Goal: Task Accomplishment & Management: Manage account settings

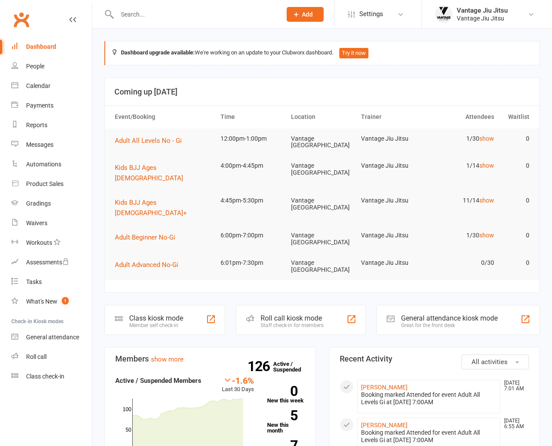
click at [213, 17] on input "text" at bounding box center [194, 14] width 161 height 12
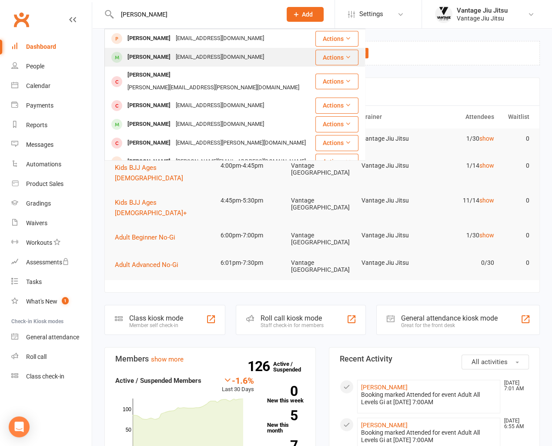
type input "[PERSON_NAME]"
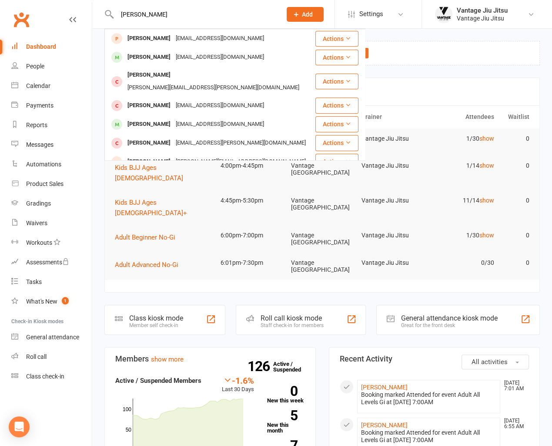
click at [196, 54] on div "[EMAIL_ADDRESS][DOMAIN_NAME]" at bounding box center [220, 57] width 94 height 13
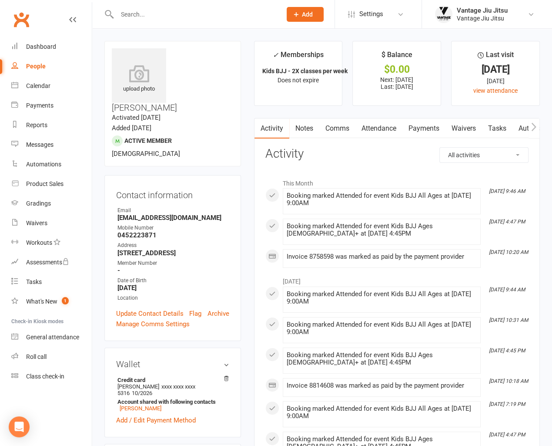
click at [414, 130] on link "Payments" at bounding box center [424, 128] width 43 height 20
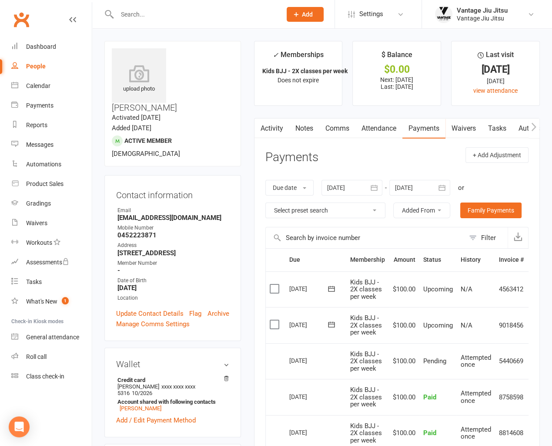
drag, startPoint x: 275, startPoint y: 326, endPoint x: 289, endPoint y: 323, distance: 14.1
click at [275, 326] on label at bounding box center [276, 324] width 12 height 9
click at [275, 320] on input "checkbox" at bounding box center [273, 320] width 6 height 0
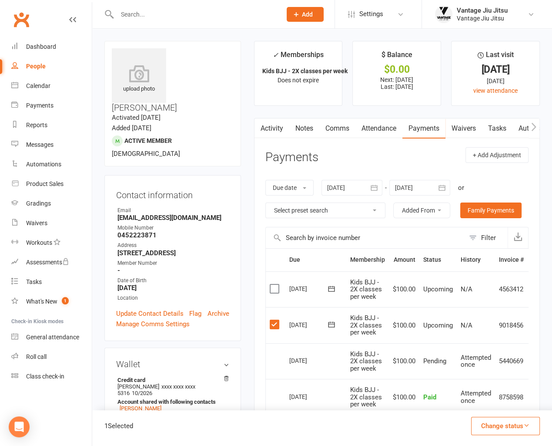
click at [525, 420] on button "Change status" at bounding box center [505, 425] width 69 height 18
click at [470, 405] on link "Skipped" at bounding box center [496, 401] width 86 height 17
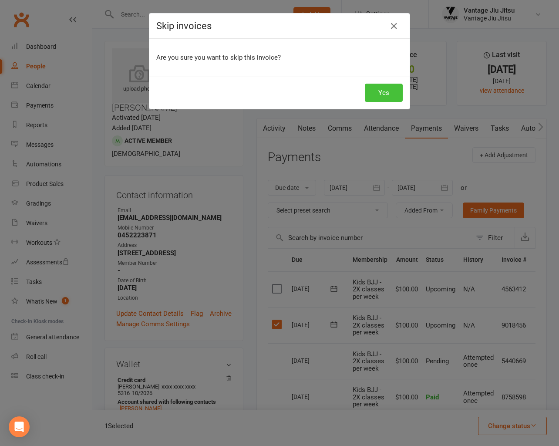
click at [370, 97] on button "Yes" at bounding box center [384, 93] width 38 height 18
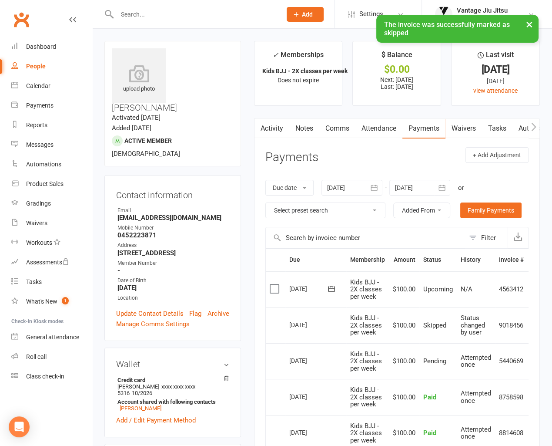
click at [375, 128] on link "Attendance" at bounding box center [379, 128] width 47 height 20
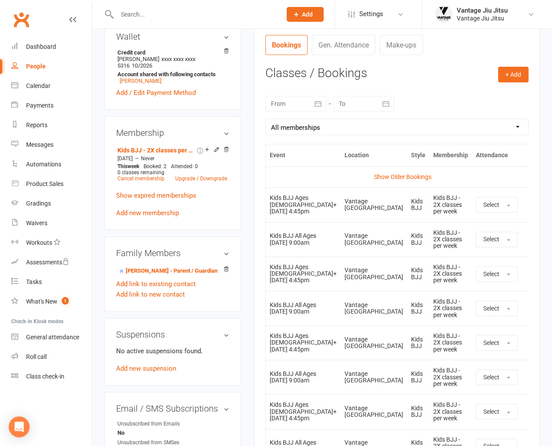
scroll to position [435, 0]
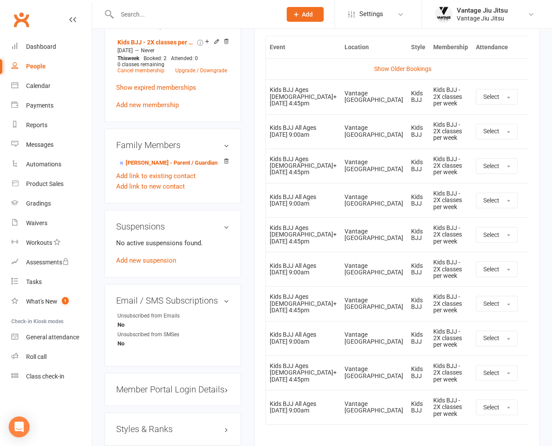
drag, startPoint x: 516, startPoint y: 268, endPoint x: 520, endPoint y: 268, distance: 4.4
click at [526, 240] on button at bounding box center [531, 234] width 10 height 10
click at [472, 295] on link "Remove booking" at bounding box center [493, 286] width 86 height 17
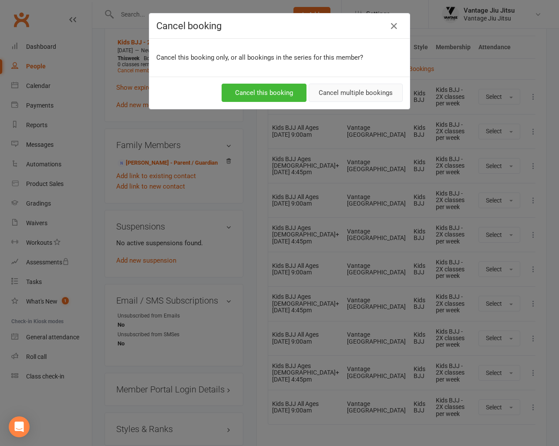
click at [352, 93] on button "Cancel multiple bookings" at bounding box center [356, 93] width 94 height 18
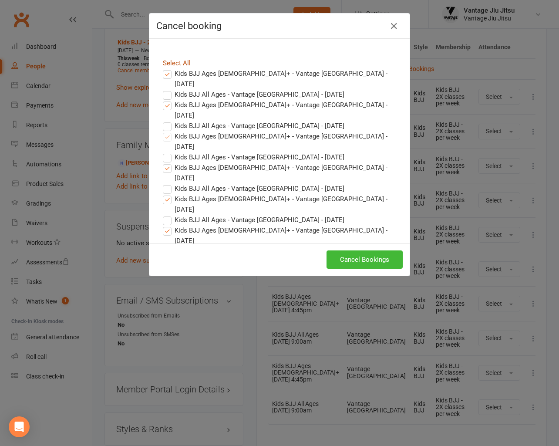
click at [170, 61] on link "Select All" at bounding box center [177, 63] width 28 height 8
click at [165, 183] on label "Kids BJJ All Ages - Vantage [GEOGRAPHIC_DATA] - [DATE]" at bounding box center [253, 188] width 181 height 10
click at [162, 183] on input "Kids BJJ All Ages - Vantage [GEOGRAPHIC_DATA] - [DATE]" at bounding box center [159, 183] width 6 height 0
click at [165, 162] on label "Kids BJJ Ages [DEMOGRAPHIC_DATA]+ - Vantage [GEOGRAPHIC_DATA] - [DATE]" at bounding box center [279, 172] width 233 height 21
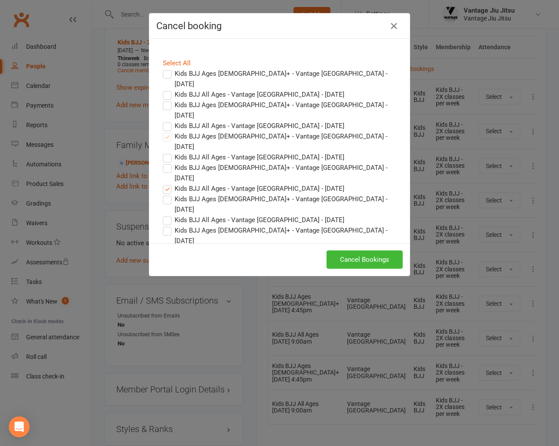
click at [162, 162] on input "Kids BJJ Ages [DEMOGRAPHIC_DATA]+ - Vantage [GEOGRAPHIC_DATA] - [DATE]" at bounding box center [159, 162] width 6 height 0
click at [165, 152] on label "Kids BJJ All Ages - Vantage [GEOGRAPHIC_DATA] - [DATE]" at bounding box center [253, 157] width 181 height 10
click at [162, 152] on input "Kids BJJ All Ages - Vantage [GEOGRAPHIC_DATA] - [DATE]" at bounding box center [159, 152] width 6 height 0
click at [355, 260] on button "Cancel Bookings" at bounding box center [364, 259] width 76 height 18
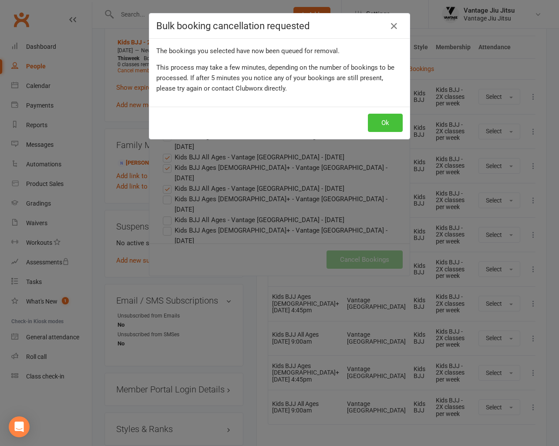
click at [376, 128] on button "Ok" at bounding box center [385, 123] width 35 height 18
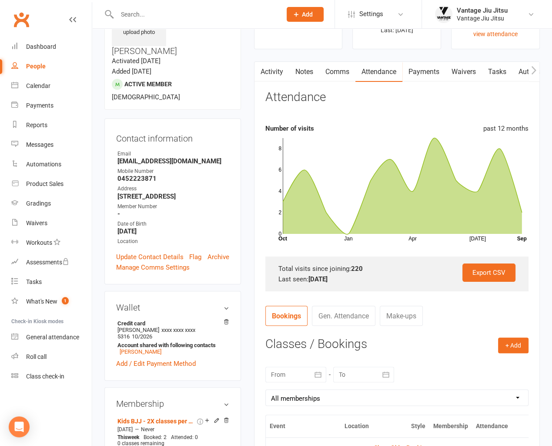
scroll to position [0, 0]
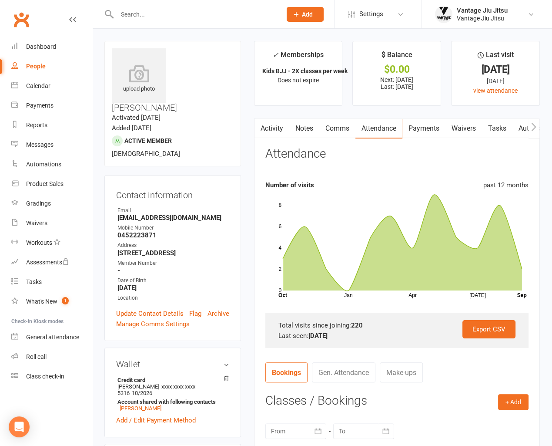
click at [430, 128] on link "Payments" at bounding box center [424, 128] width 43 height 20
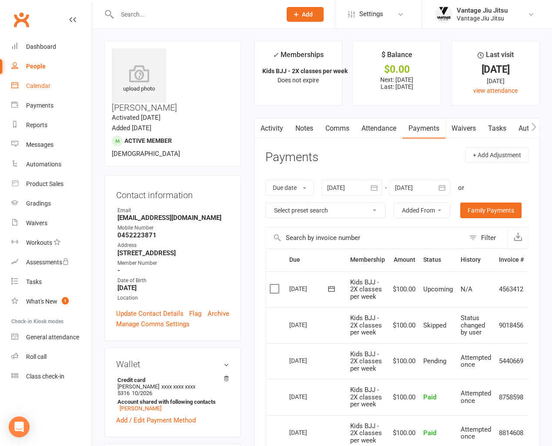
click at [40, 89] on div "Calendar" at bounding box center [38, 85] width 24 height 7
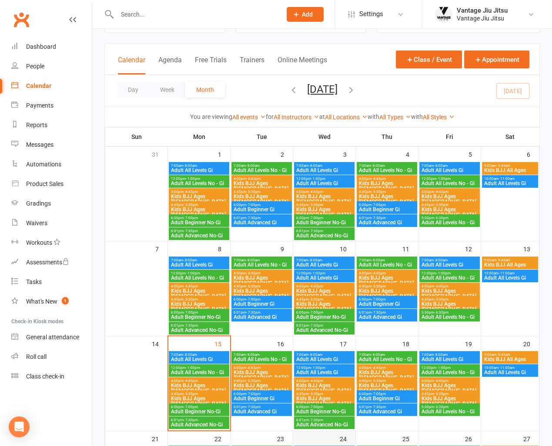
scroll to position [131, 0]
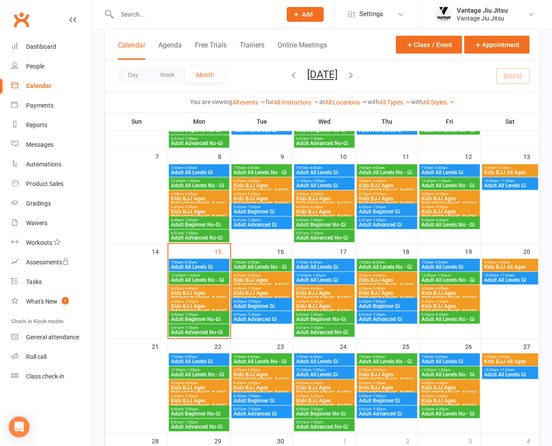
click at [327, 288] on span "4:00pm - 4:45pm" at bounding box center [324, 288] width 57 height 4
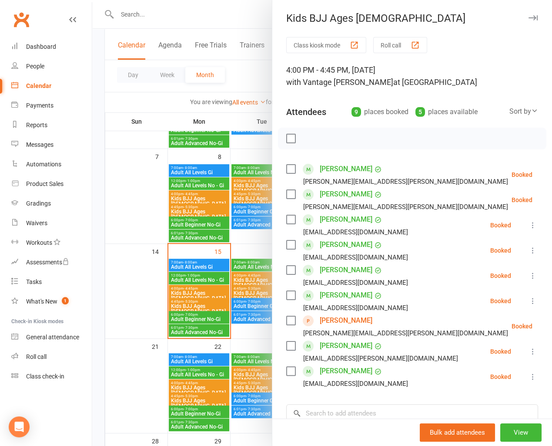
click at [550, 330] on icon at bounding box center [554, 326] width 9 height 9
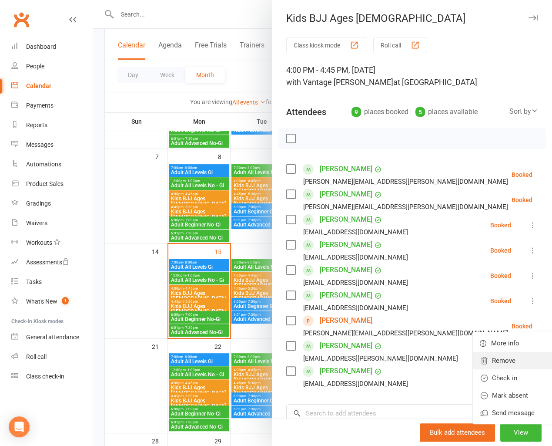
click at [473, 369] on link "Remove" at bounding box center [516, 360] width 86 height 17
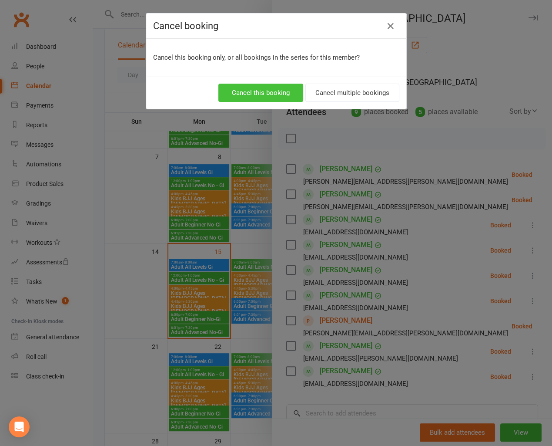
click at [233, 94] on button "Cancel this booking" at bounding box center [260, 93] width 85 height 18
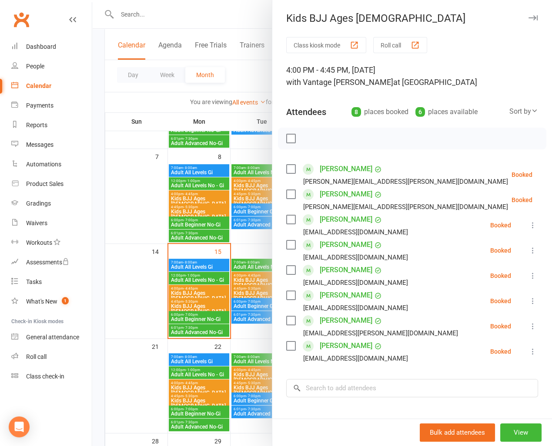
click at [116, 274] on div at bounding box center [322, 223] width 460 height 446
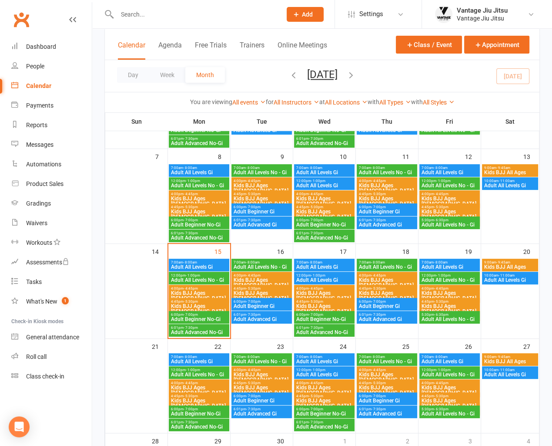
click at [329, 386] on span "Kids BJJ Ages [DEMOGRAPHIC_DATA]" at bounding box center [324, 390] width 57 height 10
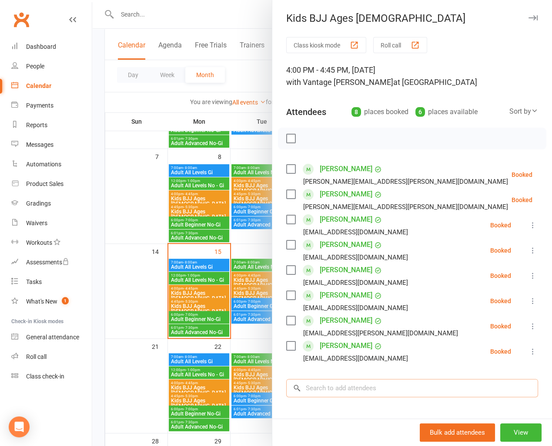
click at [407, 397] on input "search" at bounding box center [412, 388] width 252 height 18
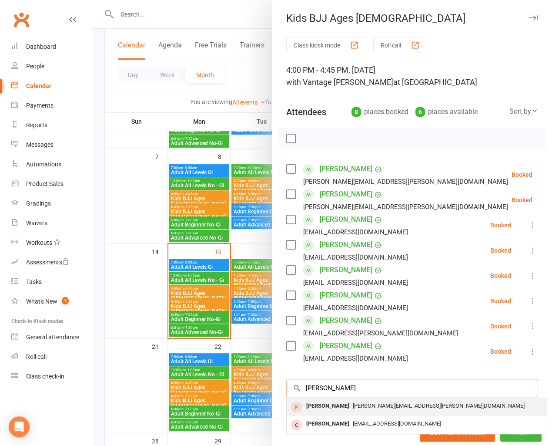
type input "[PERSON_NAME]"
click at [404, 409] on span "[PERSON_NAME][EMAIL_ADDRESS][PERSON_NAME][DOMAIN_NAME]" at bounding box center [439, 405] width 172 height 7
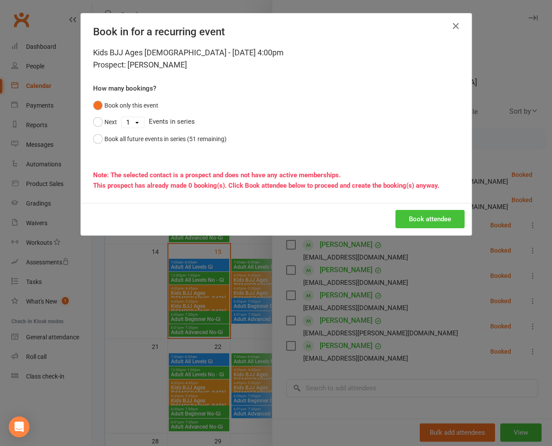
click at [417, 222] on button "Book attendee" at bounding box center [430, 219] width 69 height 18
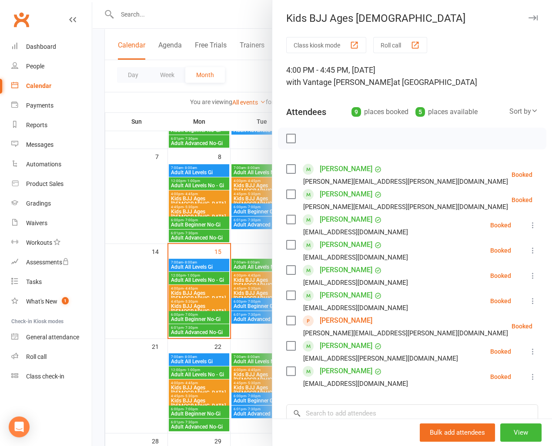
drag, startPoint x: 122, startPoint y: 234, endPoint x: 138, endPoint y: 253, distance: 25.0
click at [131, 248] on div at bounding box center [322, 223] width 460 height 446
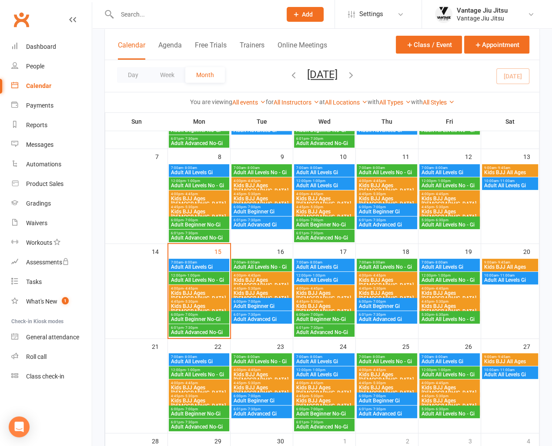
click at [201, 290] on span "Kids BJJ Ages [DEMOGRAPHIC_DATA]" at bounding box center [199, 295] width 57 height 10
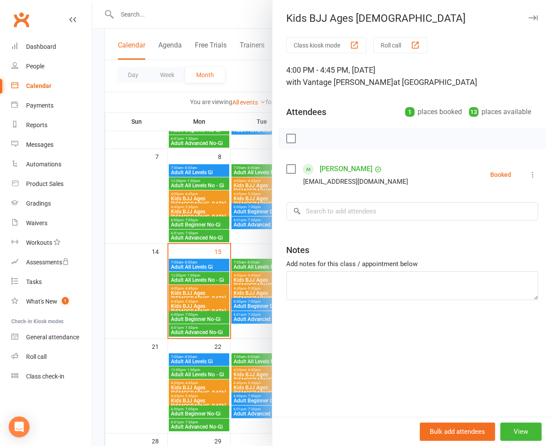
click at [153, 222] on div at bounding box center [322, 223] width 460 height 446
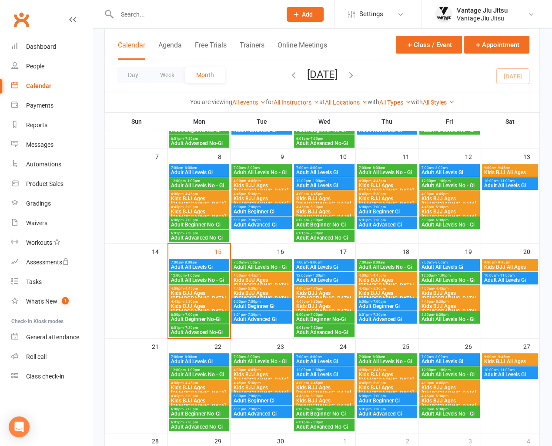
click at [209, 302] on div "4:45pm - 5:30pm Kids BJJ Ages [DEMOGRAPHIC_DATA]+" at bounding box center [199, 309] width 60 height 23
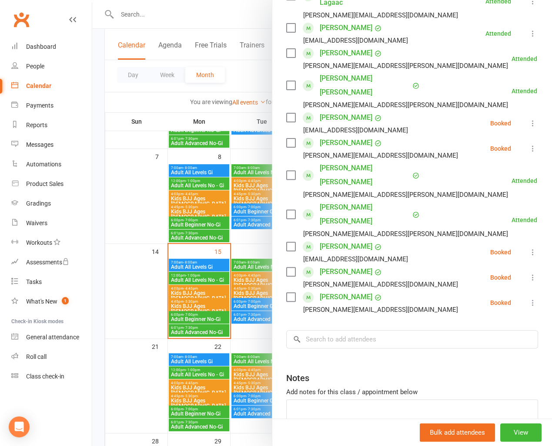
scroll to position [188, 0]
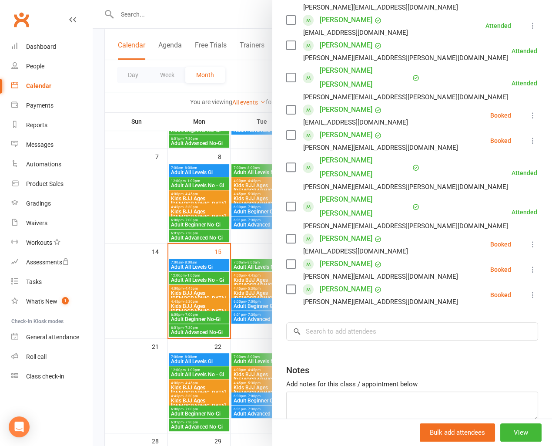
click at [154, 195] on div at bounding box center [322, 223] width 460 height 446
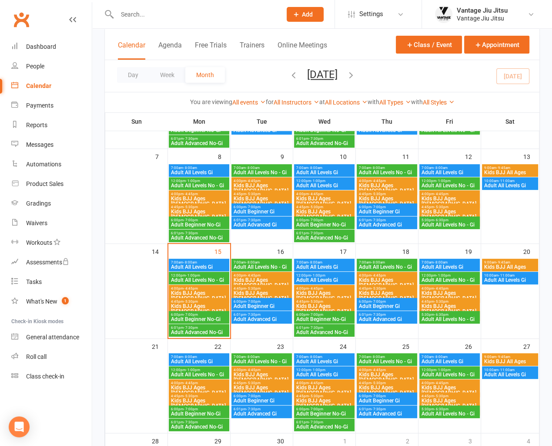
click at [205, 210] on span "Kids BJJ Ages [DEMOGRAPHIC_DATA]+" at bounding box center [199, 217] width 57 height 16
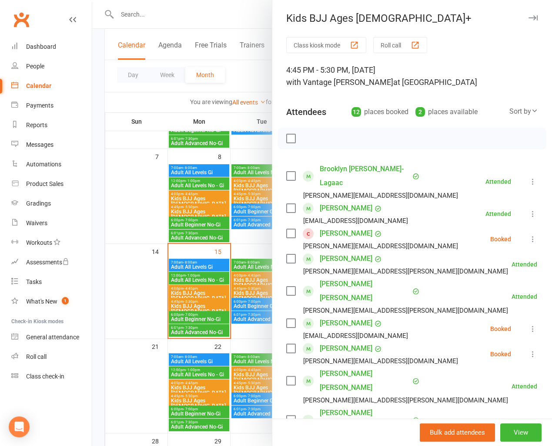
drag, startPoint x: 138, startPoint y: 289, endPoint x: 178, endPoint y: 289, distance: 40.0
click at [144, 289] on div at bounding box center [322, 223] width 460 height 446
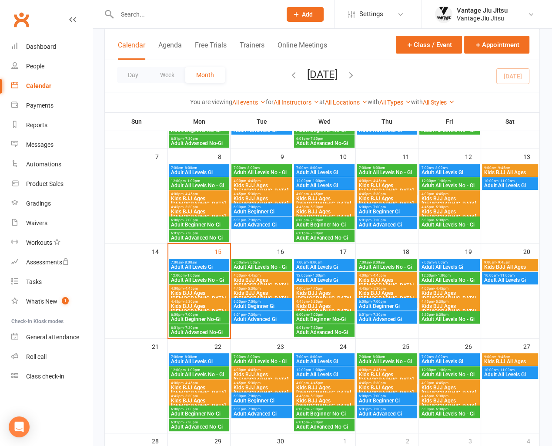
click at [211, 306] on span "Kids BJJ Ages [DEMOGRAPHIC_DATA]+" at bounding box center [199, 311] width 57 height 16
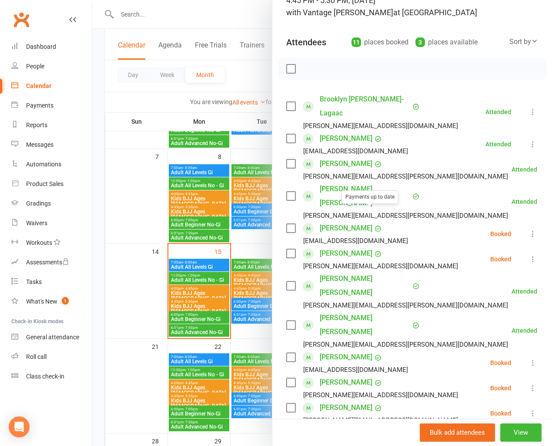
scroll to position [87, 0]
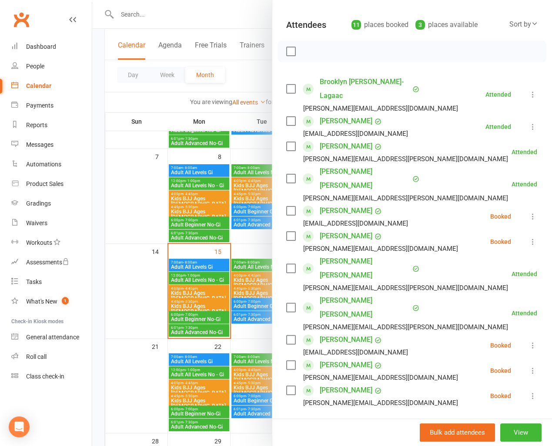
drag, startPoint x: 121, startPoint y: 256, endPoint x: 198, endPoint y: 213, distance: 88.5
click at [122, 256] on div at bounding box center [322, 223] width 460 height 446
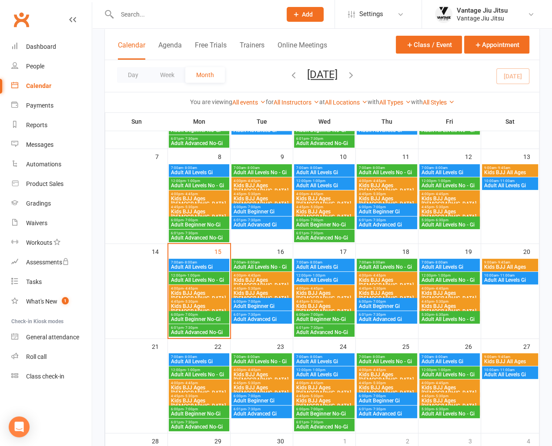
click at [206, 214] on div "4:45pm - 5:30pm Kids BJJ Ages [DEMOGRAPHIC_DATA]+" at bounding box center [199, 214] width 60 height 23
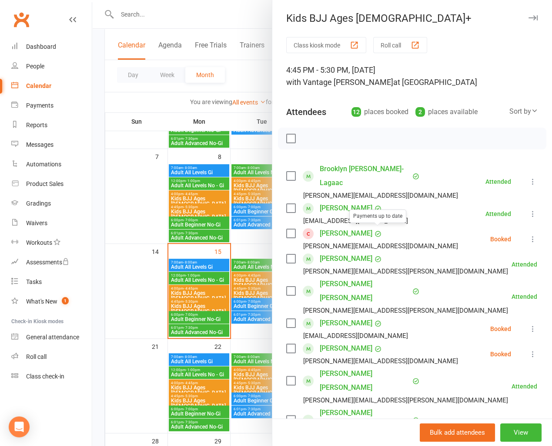
click at [373, 231] on link "[PERSON_NAME]" at bounding box center [346, 233] width 53 height 14
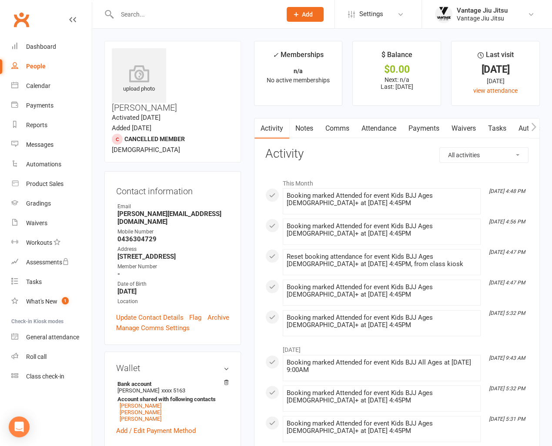
click at [26, 18] on link "Clubworx" at bounding box center [21, 20] width 22 height 22
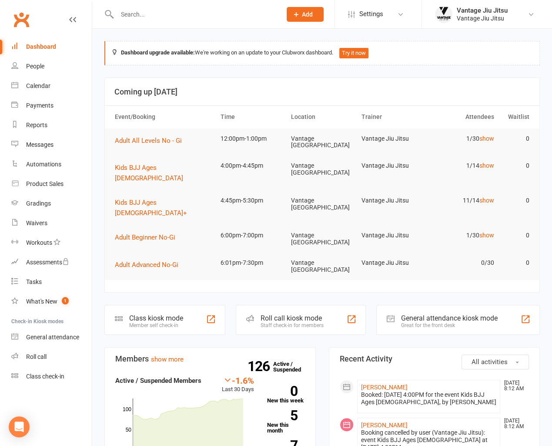
click at [231, 17] on input "text" at bounding box center [194, 14] width 161 height 12
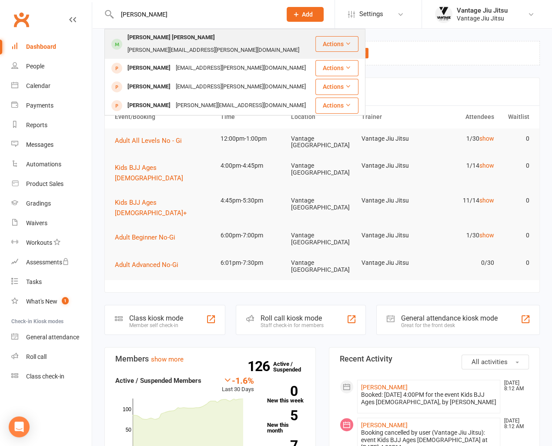
type input "[PERSON_NAME]"
click at [216, 44] on div "[PERSON_NAME][EMAIL_ADDRESS][PERSON_NAME][DOMAIN_NAME]" at bounding box center [213, 50] width 177 height 13
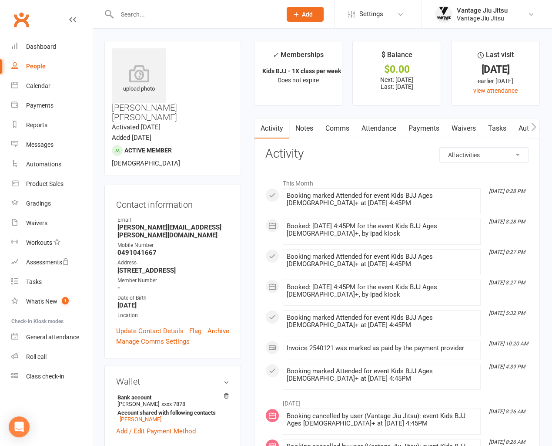
click at [431, 126] on link "Payments" at bounding box center [424, 128] width 43 height 20
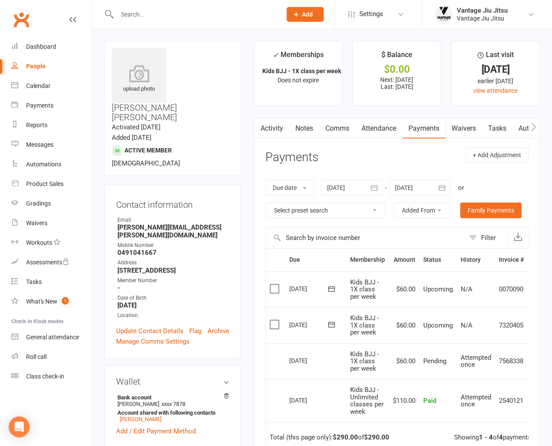
drag, startPoint x: 260, startPoint y: 363, endPoint x: 295, endPoint y: 351, distance: 36.9
click at [260, 363] on div "Activity Notes Comms Attendance Payments Waivers Tasks Automations Gradings / P…" at bounding box center [397, 346] width 286 height 456
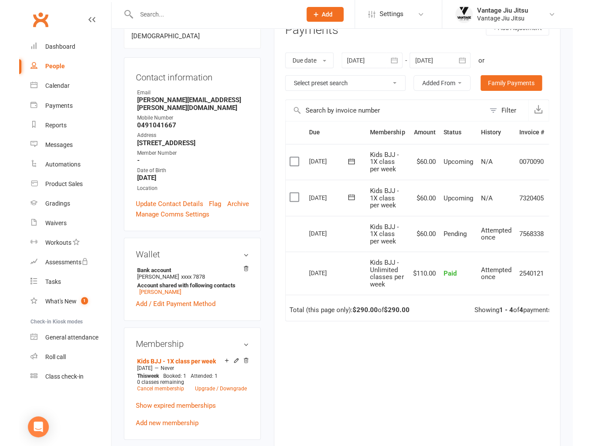
scroll to position [131, 0]
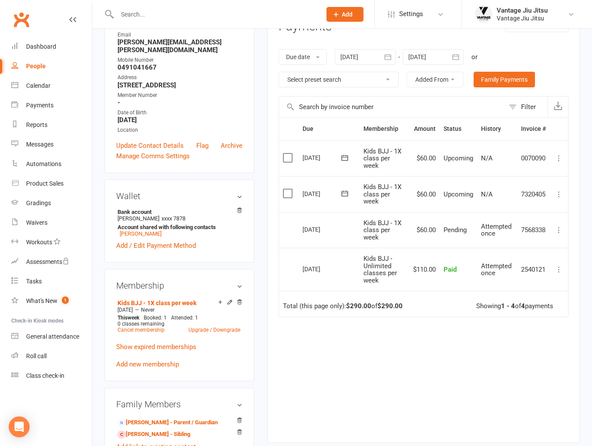
click at [472, 403] on div "Due Contact Membership Amount Status History Invoice # Select this 06 Oct 2025 …" at bounding box center [424, 273] width 290 height 312
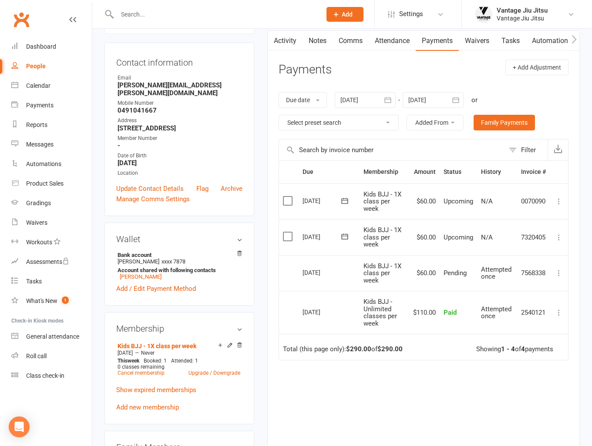
scroll to position [87, 0]
click at [558, 235] on icon at bounding box center [558, 238] width 9 height 9
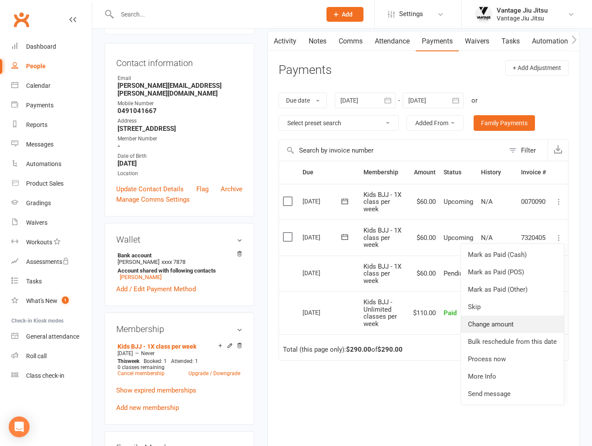
click at [495, 327] on link "Change amount" at bounding box center [512, 324] width 103 height 17
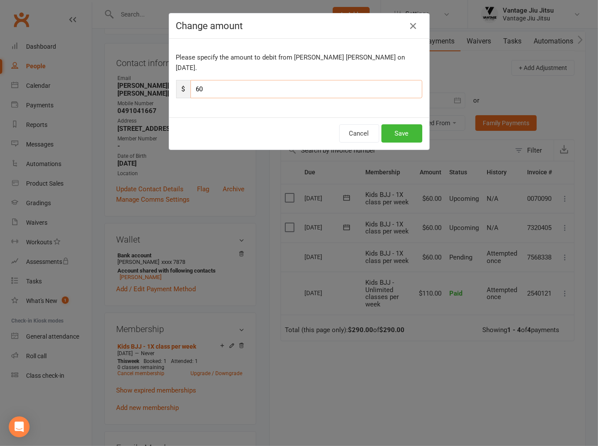
click at [229, 80] on input "60" at bounding box center [307, 89] width 232 height 18
type input "6"
type input "30"
click at [401, 124] on button "Save" at bounding box center [402, 133] width 41 height 18
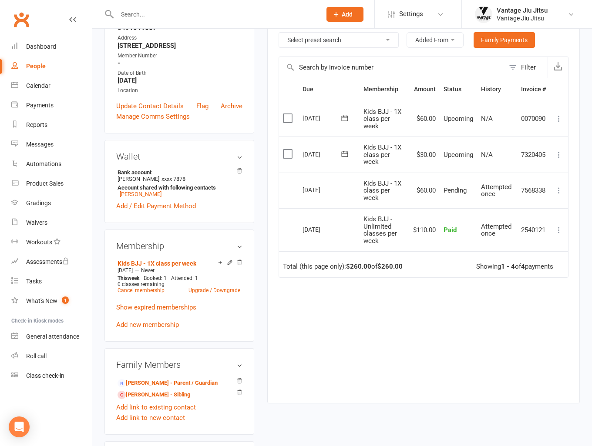
scroll to position [174, 0]
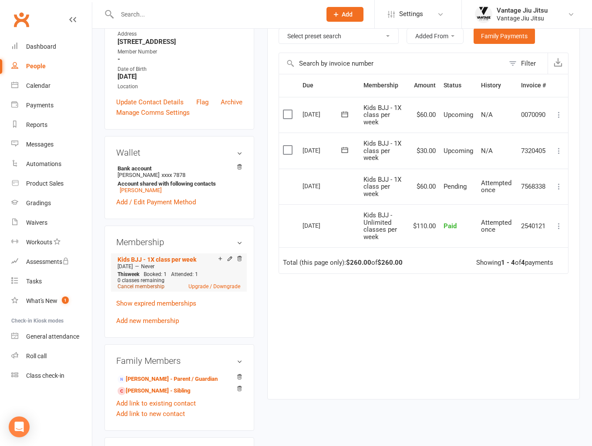
click at [141, 284] on link "Cancel membership" at bounding box center [140, 287] width 47 height 6
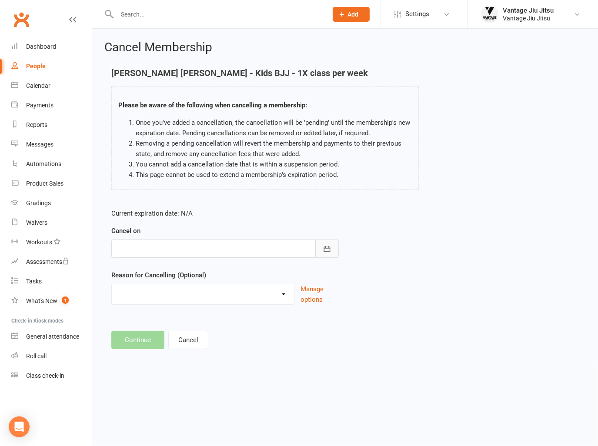
click at [324, 252] on icon "button" at bounding box center [327, 249] width 9 height 9
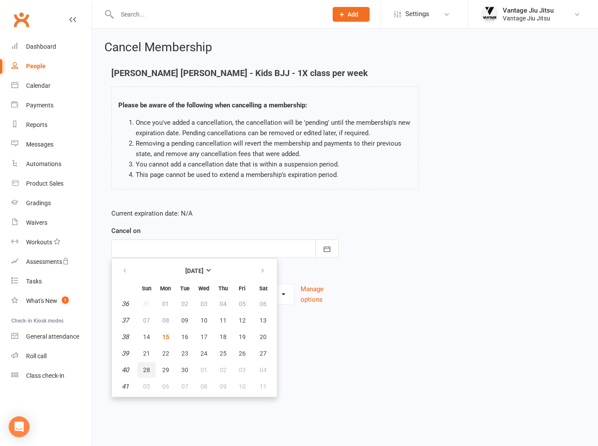
click at [143, 369] on span "28" at bounding box center [146, 370] width 7 height 7
type input "28 Sep 2025"
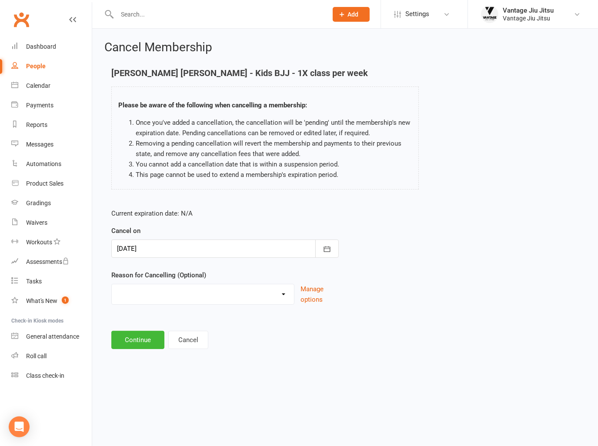
click at [171, 297] on select "Holiday Injury Moving/Moved Taking a break Other reason" at bounding box center [203, 293] width 182 height 17
select select "3"
click at [112, 285] on select "Holiday Injury Moving/Moved Taking a break Other reason" at bounding box center [203, 293] width 182 height 17
click at [136, 339] on button "Continue" at bounding box center [137, 340] width 53 height 18
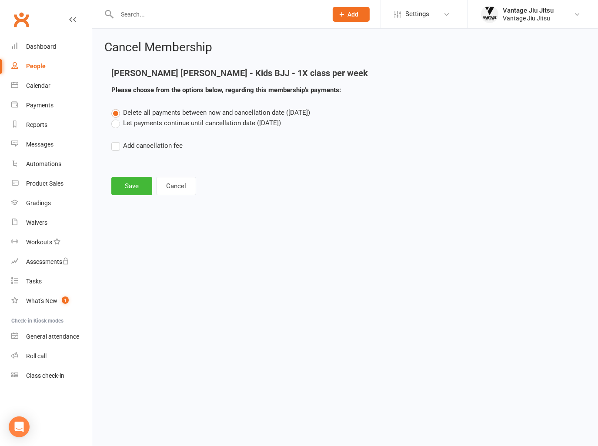
click at [117, 125] on label "Let payments continue until cancellation date (Sep 28, 2025)" at bounding box center [196, 123] width 170 height 10
click at [117, 118] on input "Let payments continue until cancellation date (Sep 28, 2025)" at bounding box center [114, 118] width 6 height 0
click at [124, 189] on button "Save" at bounding box center [131, 186] width 41 height 18
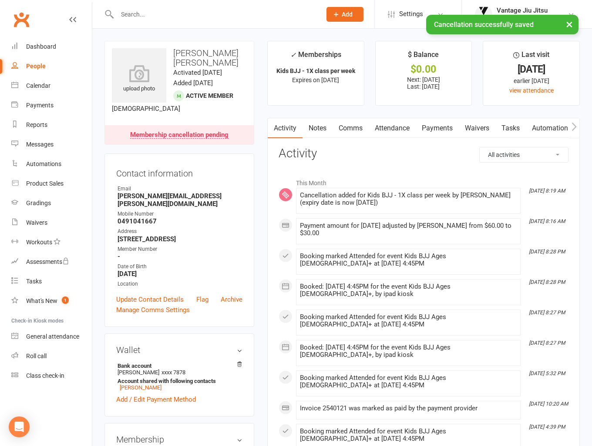
click at [386, 131] on link "Attendance" at bounding box center [392, 128] width 47 height 20
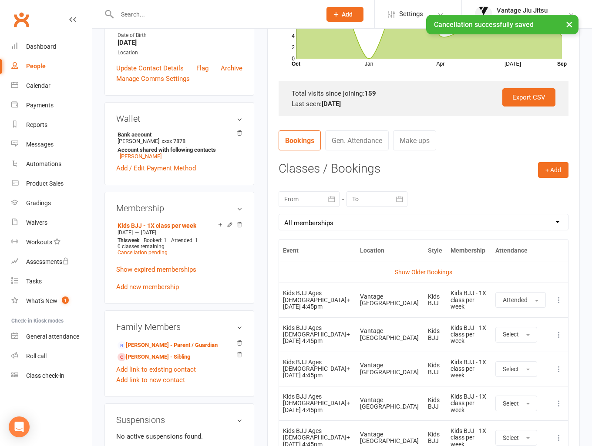
scroll to position [305, 0]
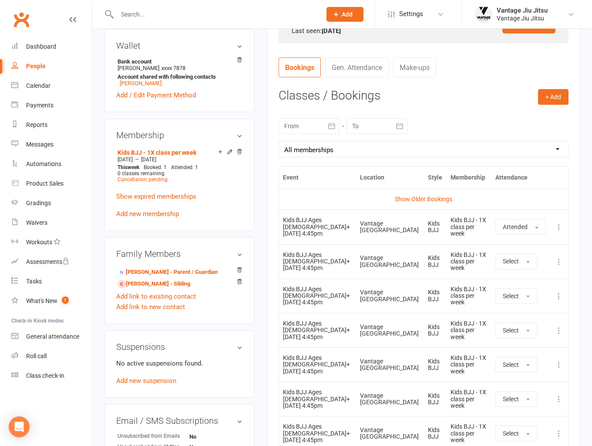
click at [556, 301] on icon at bounding box center [558, 296] width 9 height 9
click at [525, 357] on link "Remove booking" at bounding box center [520, 347] width 86 height 17
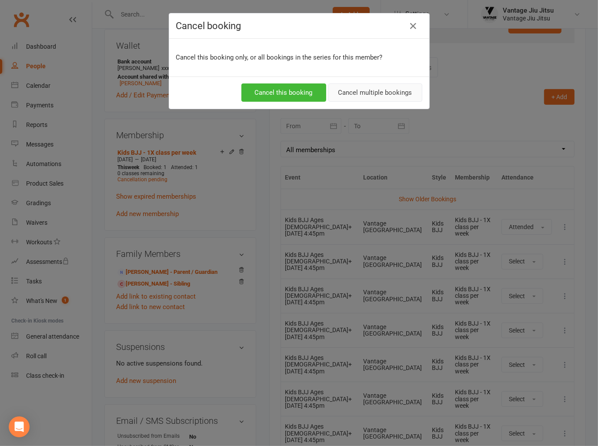
click at [387, 92] on button "Cancel multiple bookings" at bounding box center [376, 93] width 94 height 18
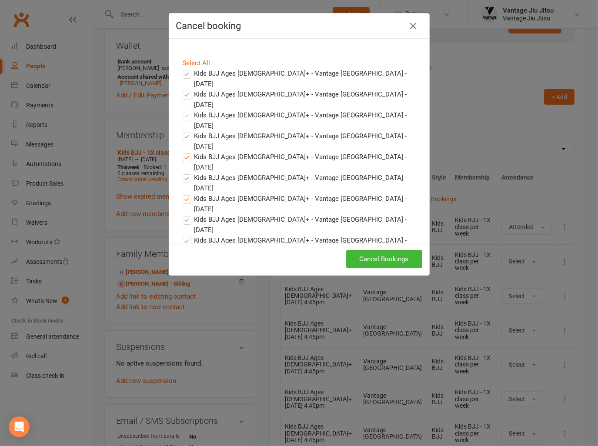
click at [183, 74] on label "Kids BJJ Ages 10+ - Vantage Bondi Junction - Sep 15, 2025" at bounding box center [299, 78] width 233 height 21
click at [182, 68] on input "Kids BJJ Ages 10+ - Vantage Bondi Junction - Sep 15, 2025" at bounding box center [179, 68] width 6 height 0
click at [183, 89] on label "Kids BJJ Ages 10+ - Vantage Bondi Junction - May 25, 2026" at bounding box center [299, 99] width 233 height 21
click at [182, 89] on input "Kids BJJ Ages 10+ - Vantage Bondi Junction - May 25, 2026" at bounding box center [179, 89] width 6 height 0
click at [196, 64] on link "Select All" at bounding box center [197, 63] width 28 height 8
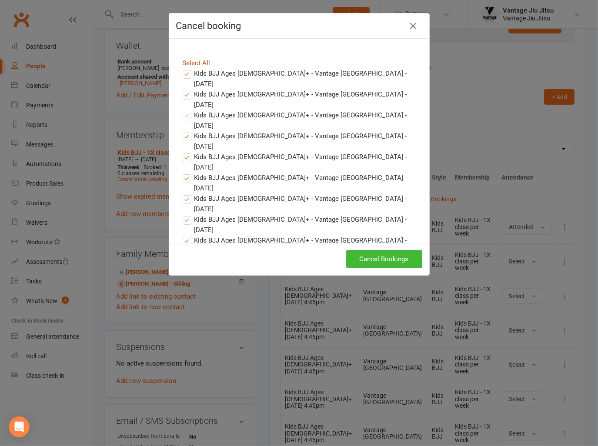
click at [196, 65] on link "Select All" at bounding box center [197, 63] width 28 height 8
click at [414, 26] on icon "button" at bounding box center [414, 26] width 10 height 10
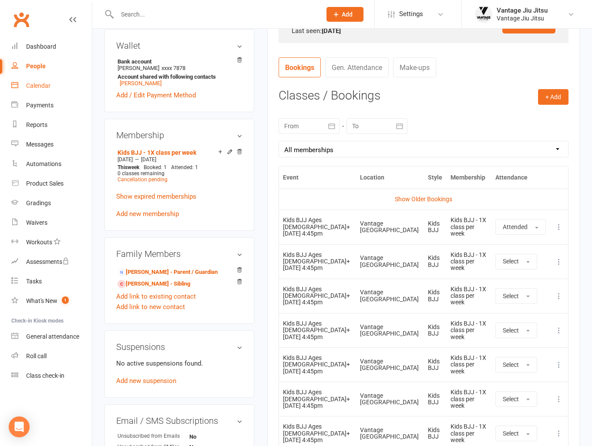
click at [38, 86] on div "Calendar" at bounding box center [38, 85] width 24 height 7
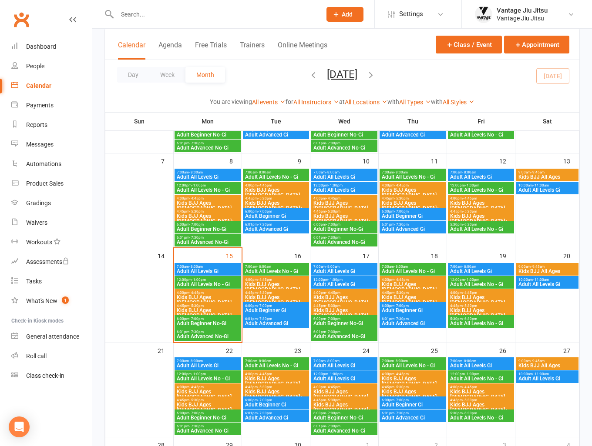
scroll to position [174, 0]
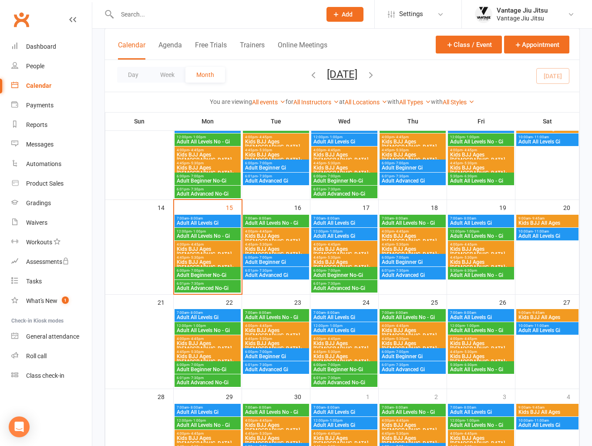
click at [208, 265] on span "Kids BJJ Ages [DEMOGRAPHIC_DATA]+" at bounding box center [207, 265] width 63 height 10
click at [195, 352] on span "- 5:30pm" at bounding box center [196, 352] width 14 height 4
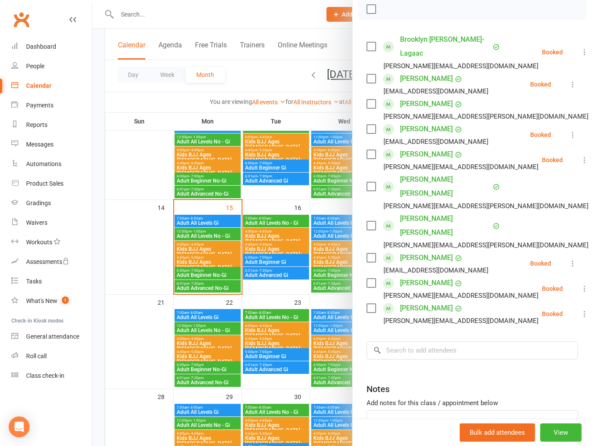
scroll to position [131, 0]
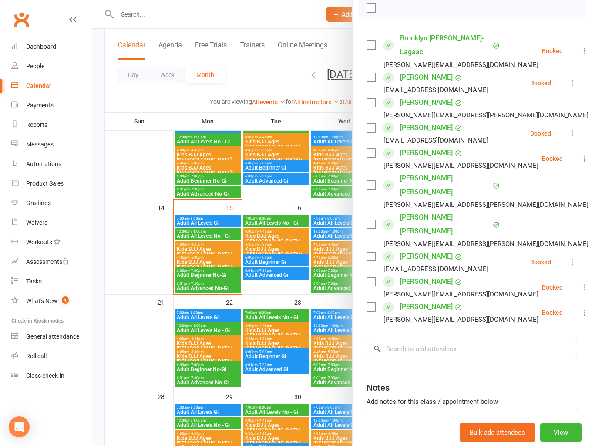
click at [129, 279] on div at bounding box center [342, 223] width 500 height 446
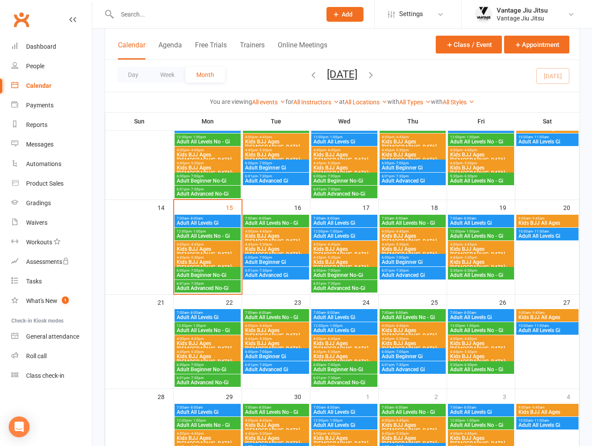
click at [129, 20] on div at bounding box center [209, 14] width 211 height 28
click at [198, 263] on span "Kids BJJ Ages [DEMOGRAPHIC_DATA]+" at bounding box center [207, 265] width 63 height 10
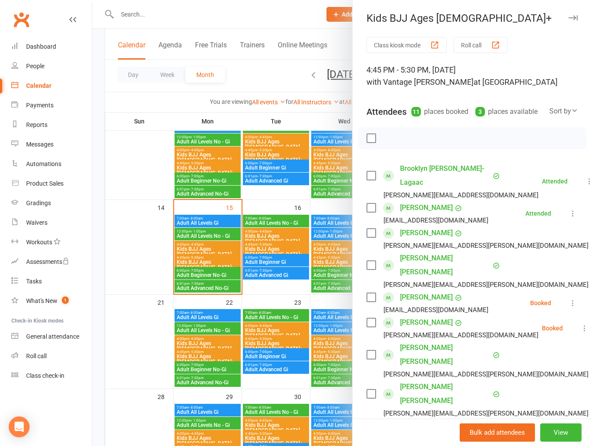
click at [420, 255] on link "[PERSON_NAME] [PERSON_NAME]" at bounding box center [445, 266] width 91 height 28
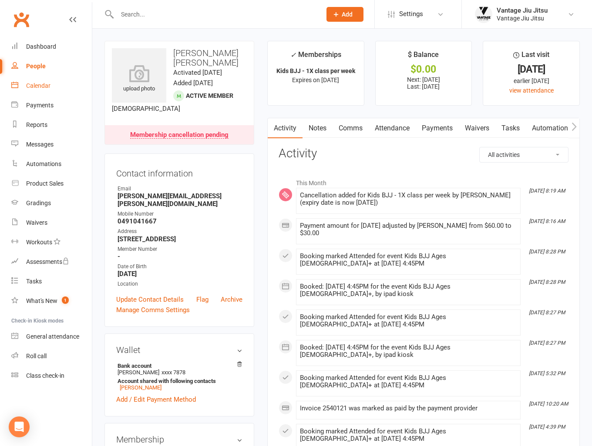
click at [41, 87] on div "Calendar" at bounding box center [38, 85] width 24 height 7
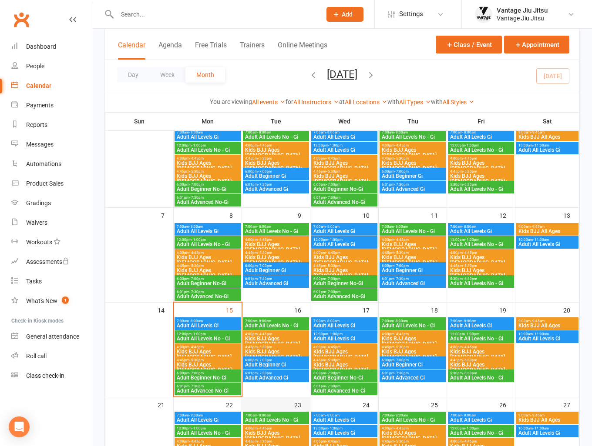
scroll to position [131, 0]
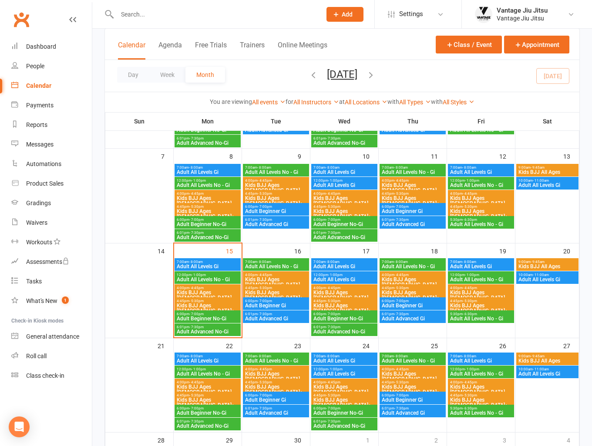
click at [207, 398] on span "Kids BJJ Ages [DEMOGRAPHIC_DATA]+" at bounding box center [207, 403] width 63 height 10
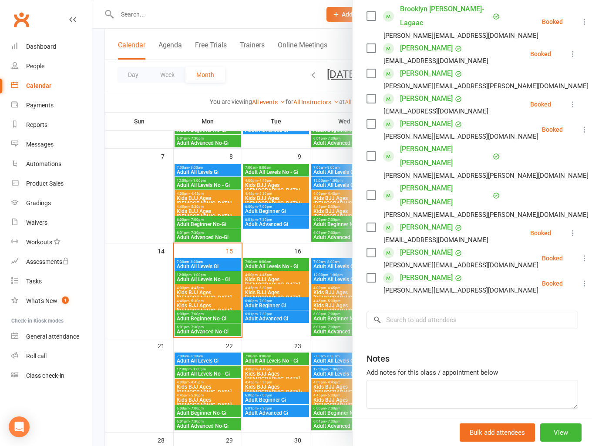
scroll to position [162, 0]
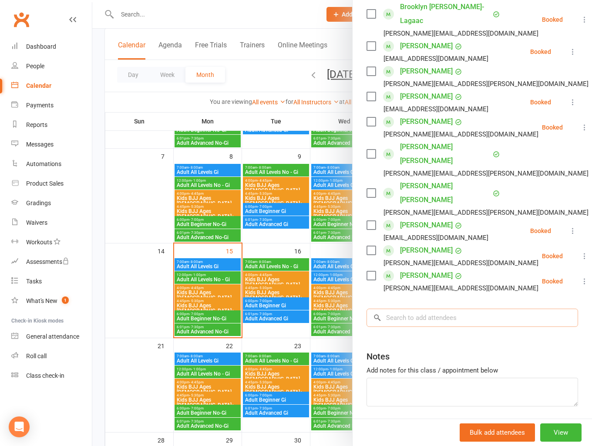
click at [426, 309] on input "search" at bounding box center [471, 318] width 211 height 18
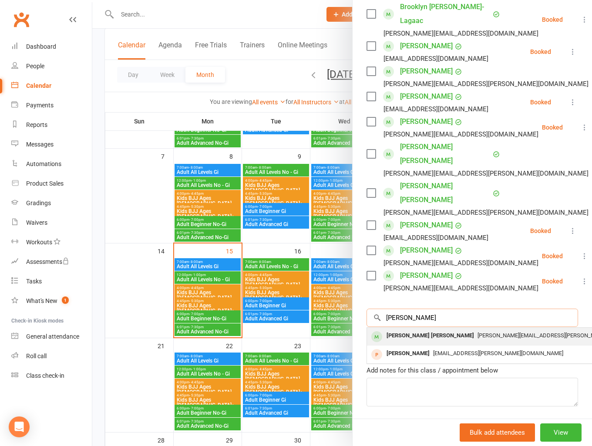
type input "maddox"
click at [418, 330] on div "[PERSON_NAME] [PERSON_NAME]" at bounding box center [430, 336] width 94 height 13
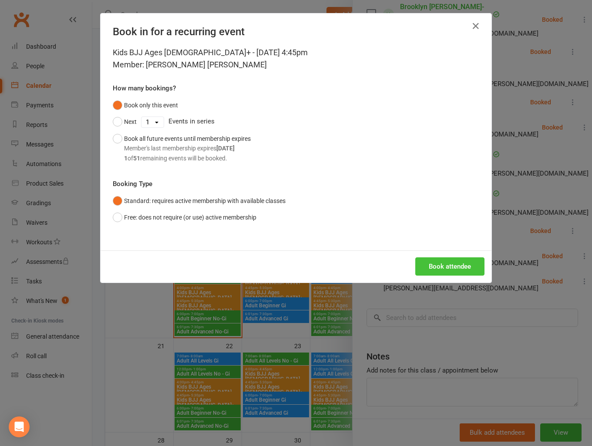
click at [450, 274] on button "Book attendee" at bounding box center [449, 267] width 69 height 18
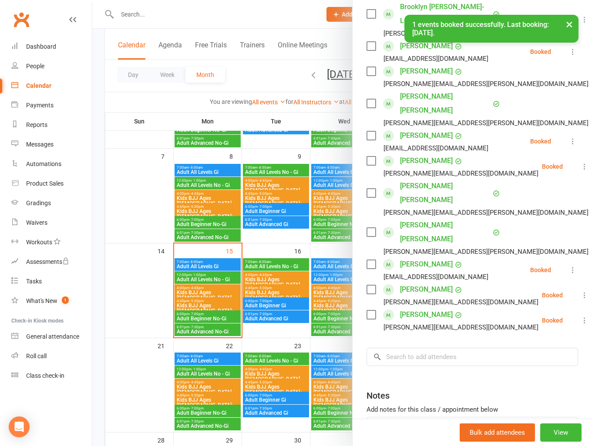
click at [418, 94] on link "[PERSON_NAME] [PERSON_NAME]" at bounding box center [445, 104] width 91 height 28
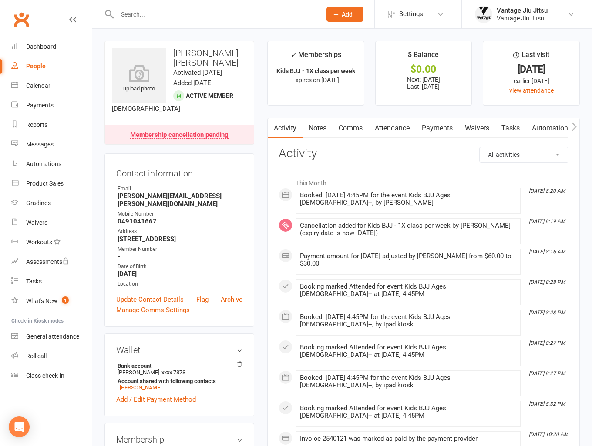
click at [453, 128] on link "Payments" at bounding box center [437, 128] width 43 height 20
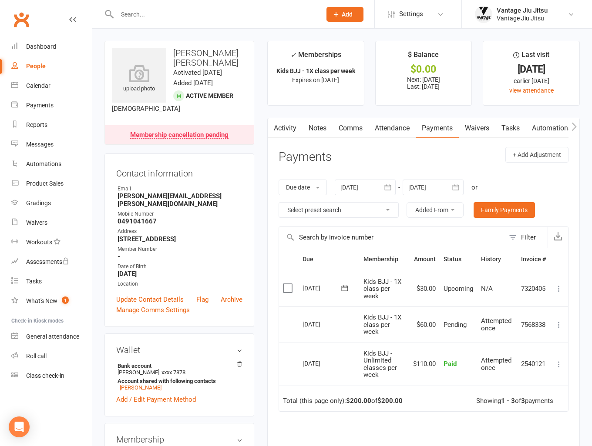
click at [398, 121] on link "Attendance" at bounding box center [392, 128] width 47 height 20
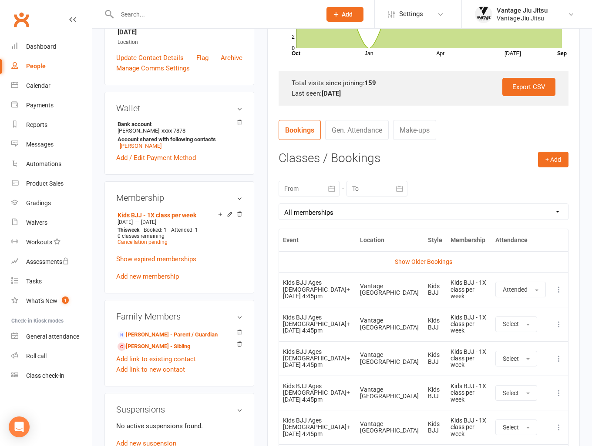
scroll to position [261, 0]
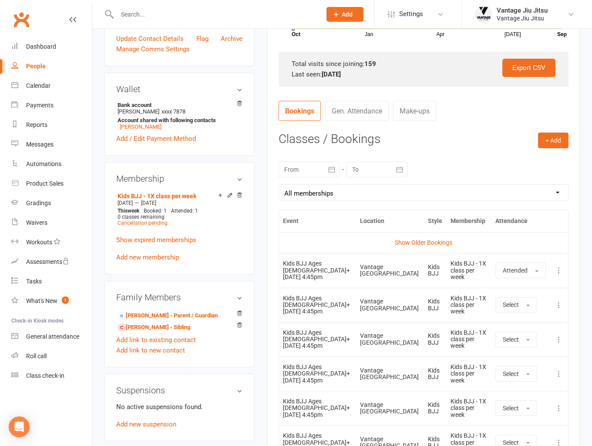
click at [558, 355] on td "More info View event Remove booking" at bounding box center [559, 339] width 18 height 34
click at [558, 344] on icon at bounding box center [558, 340] width 9 height 9
click at [506, 400] on link "Remove booking" at bounding box center [520, 391] width 86 height 17
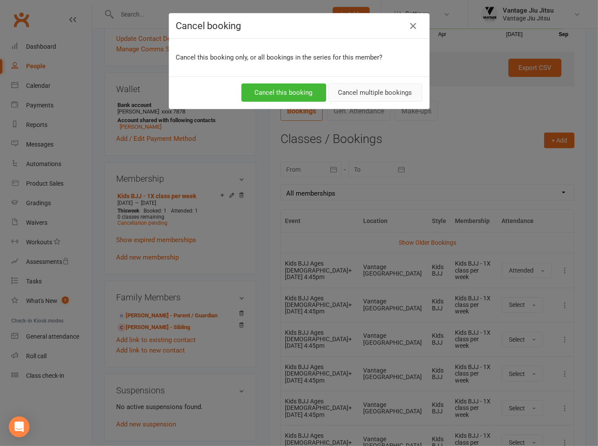
click at [346, 93] on button "Cancel multiple bookings" at bounding box center [376, 93] width 94 height 18
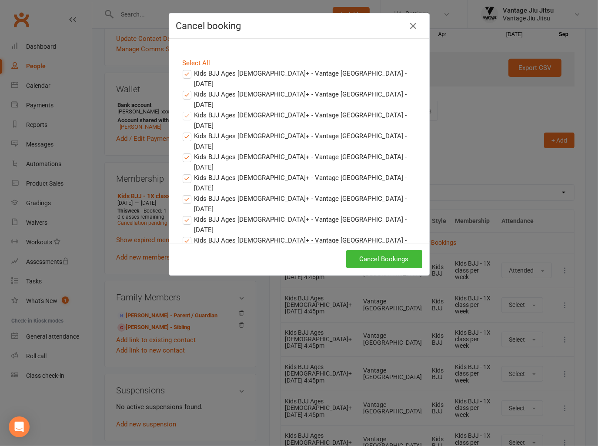
click at [185, 73] on label "Kids BJJ Ages 10+ - Vantage Bondi Junction - Sep 15, 2025" at bounding box center [299, 78] width 233 height 21
click at [182, 68] on input "Kids BJJ Ages 10+ - Vantage Bondi Junction - Sep 15, 2025" at bounding box center [179, 68] width 6 height 0
click at [185, 89] on label "Kids BJJ Ages 10+ - Vantage Bondi Junction - Sep 22, 2025" at bounding box center [299, 99] width 233 height 21
click at [182, 89] on input "Kids BJJ Ages 10+ - Vantage Bondi Junction - Sep 22, 2025" at bounding box center [179, 89] width 6 height 0
click at [403, 258] on button "Cancel Bookings" at bounding box center [384, 259] width 76 height 18
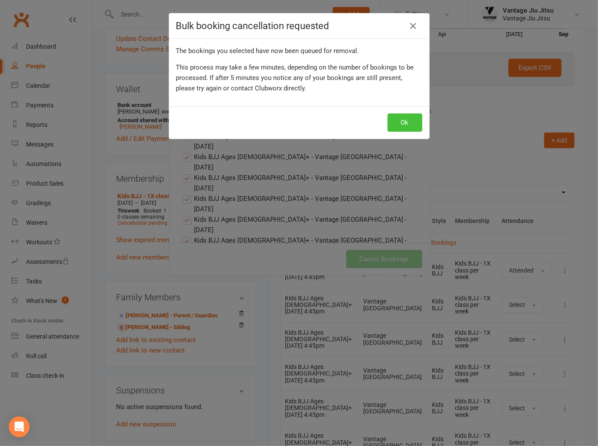
click at [404, 119] on button "Ok" at bounding box center [405, 123] width 35 height 18
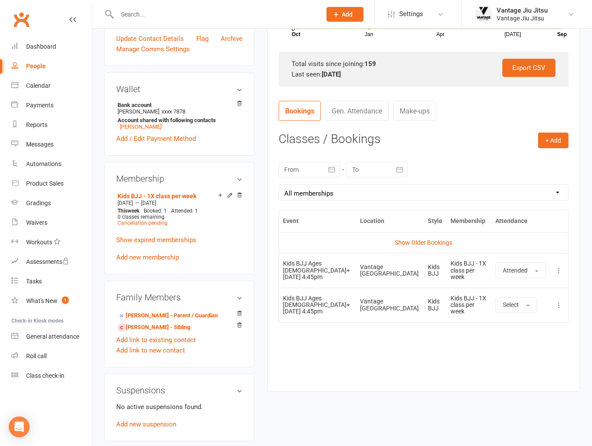
click at [233, 7] on div at bounding box center [209, 14] width 211 height 28
click at [231, 16] on input "text" at bounding box center [214, 14] width 201 height 12
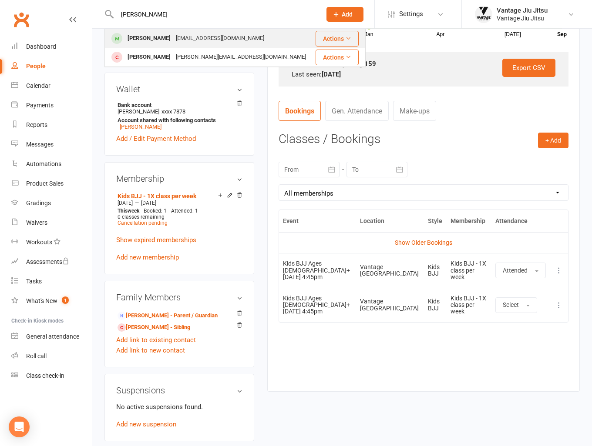
type input "clem"
click at [188, 34] on div "emryscousins@gmail.com" at bounding box center [220, 38] width 94 height 13
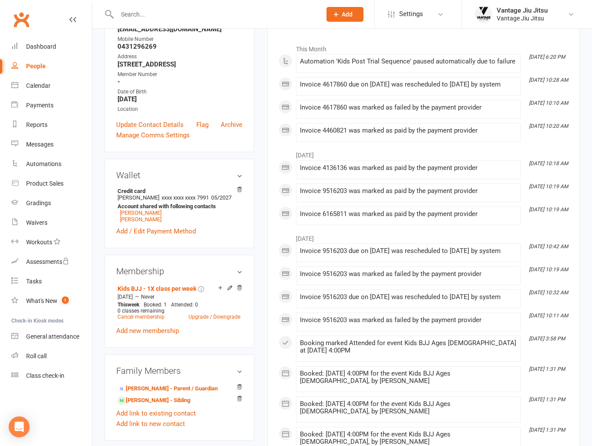
scroll to position [174, 0]
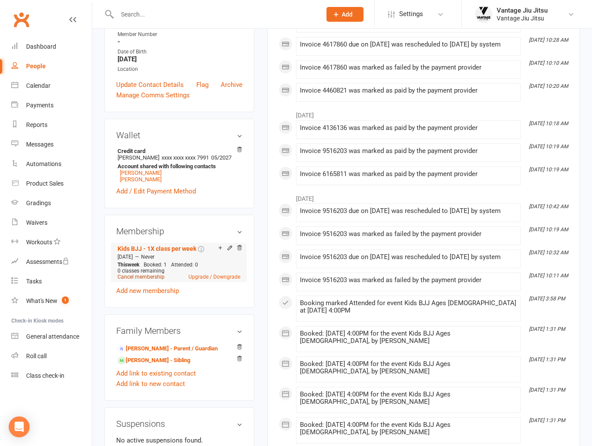
click at [153, 280] on link "Cancel membership" at bounding box center [140, 277] width 47 height 6
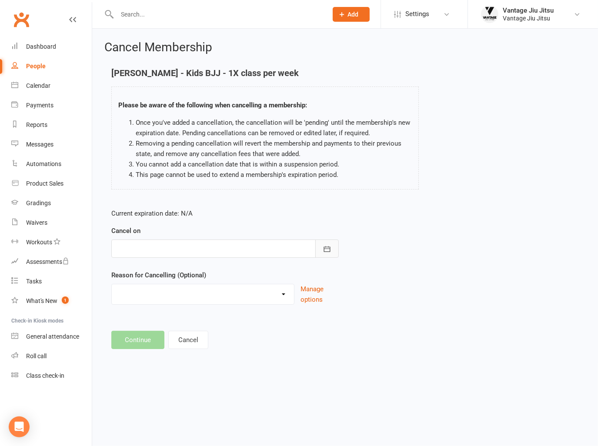
click at [331, 252] on icon "button" at bounding box center [327, 249] width 9 height 9
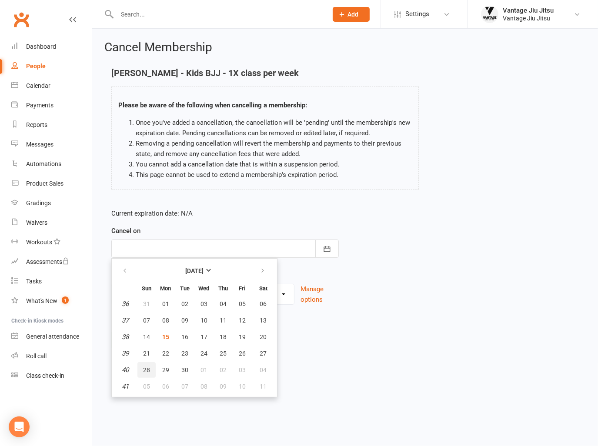
click at [147, 369] on span "28" at bounding box center [146, 370] width 7 height 7
type input "28 Sep 2025"
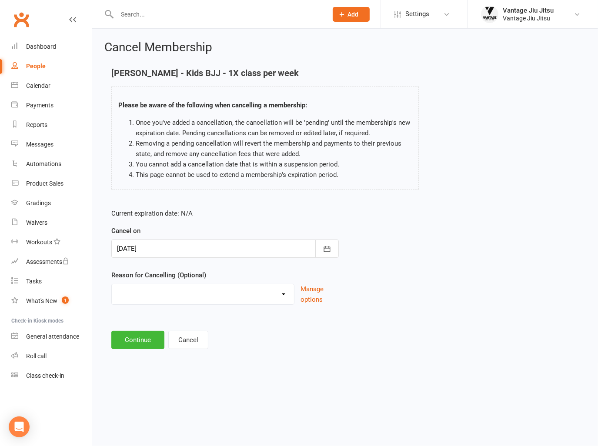
click at [169, 296] on select "Holiday Injury Moving/Moved Taking a break Other reason" at bounding box center [203, 293] width 182 height 17
select select "4"
click at [112, 285] on select "Holiday Injury Moving/Moved Taking a break Other reason" at bounding box center [203, 293] width 182 height 17
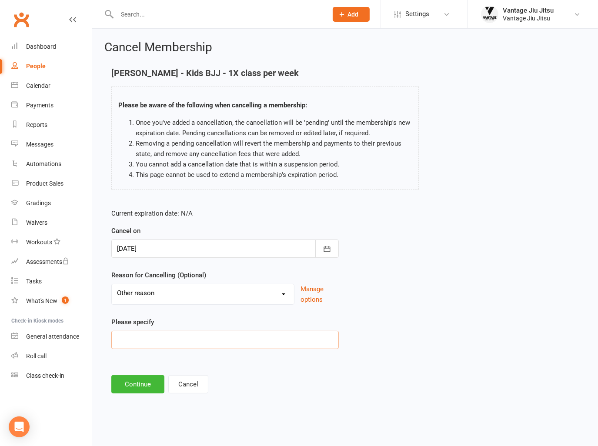
click at [144, 336] on input at bounding box center [225, 340] width 228 height 18
drag, startPoint x: 181, startPoint y: 345, endPoint x: 86, endPoint y: 338, distance: 95.5
click at [86, 338] on ui-view "Prospect Member Non-attending contact Class / event Appointment Grading event T…" at bounding box center [299, 205] width 598 height 406
type input "Never turned up. Cancelled on there behalf."
click at [145, 383] on button "Continue" at bounding box center [137, 385] width 53 height 18
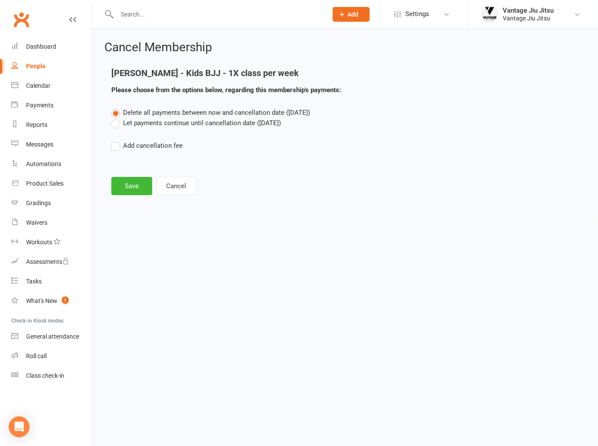
drag, startPoint x: 117, startPoint y: 124, endPoint x: 216, endPoint y: 125, distance: 99.2
click at [118, 124] on label "Let payments continue until cancellation date (Sep 28, 2025)" at bounding box center [196, 123] width 170 height 10
click at [117, 118] on input "Let payments continue until cancellation date (Sep 28, 2025)" at bounding box center [114, 118] width 6 height 0
click at [126, 192] on button "Save" at bounding box center [131, 186] width 41 height 18
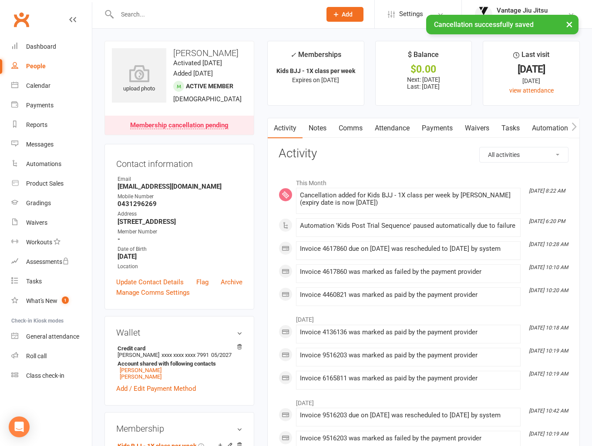
click at [399, 131] on link "Attendance" at bounding box center [392, 128] width 47 height 20
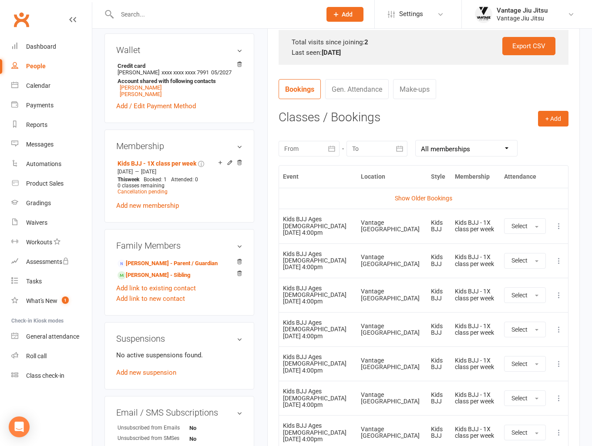
scroll to position [305, 0]
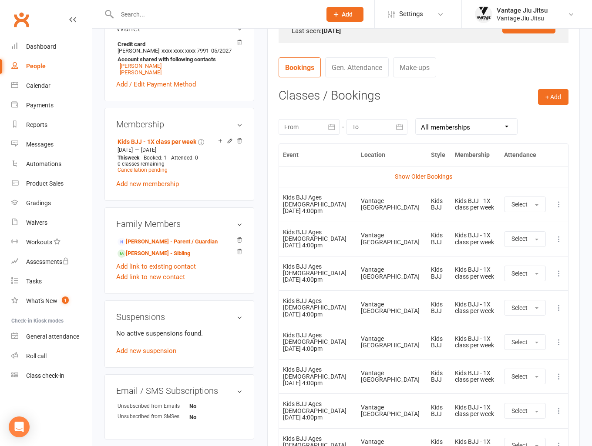
click at [557, 278] on icon at bounding box center [558, 273] width 9 height 9
click at [510, 334] on link "Remove booking" at bounding box center [520, 325] width 86 height 17
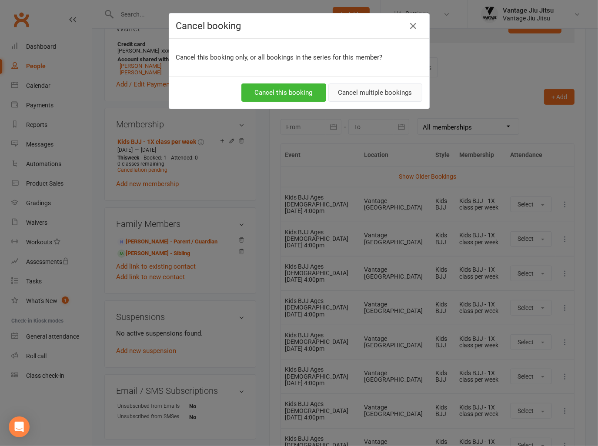
click at [353, 93] on button "Cancel multiple bookings" at bounding box center [376, 93] width 94 height 18
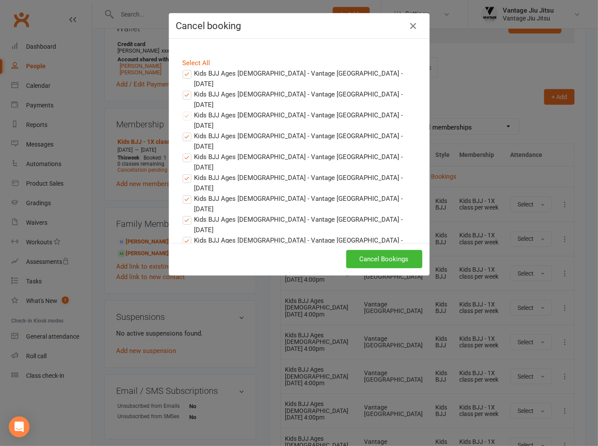
click at [185, 75] on label "Kids BJJ Ages 4 - 9 - Vantage Bondi Junction - Sep 18, 2025" at bounding box center [299, 78] width 233 height 21
click at [182, 68] on input "Kids BJJ Ages 4 - 9 - Vantage Bondi Junction - Sep 18, 2025" at bounding box center [179, 68] width 6 height 0
drag, startPoint x: 184, startPoint y: 84, endPoint x: 332, endPoint y: 112, distance: 150.1
click at [185, 89] on label "Kids BJJ Ages 4 - 9 - Vantage Bondi Junction - Sep 25, 2025" at bounding box center [299, 99] width 233 height 21
click at [182, 89] on input "Kids BJJ Ages 4 - 9 - Vantage Bondi Junction - Sep 25, 2025" at bounding box center [179, 89] width 6 height 0
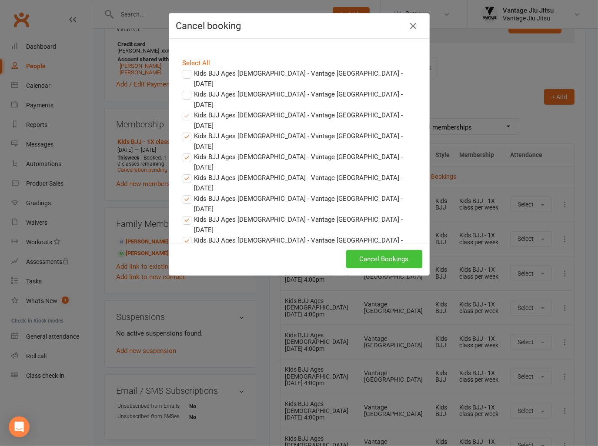
click at [394, 258] on button "Cancel Bookings" at bounding box center [384, 259] width 76 height 18
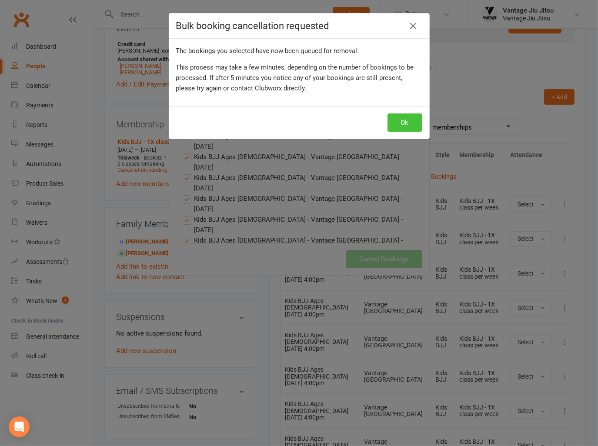
click at [401, 119] on button "Ok" at bounding box center [405, 123] width 35 height 18
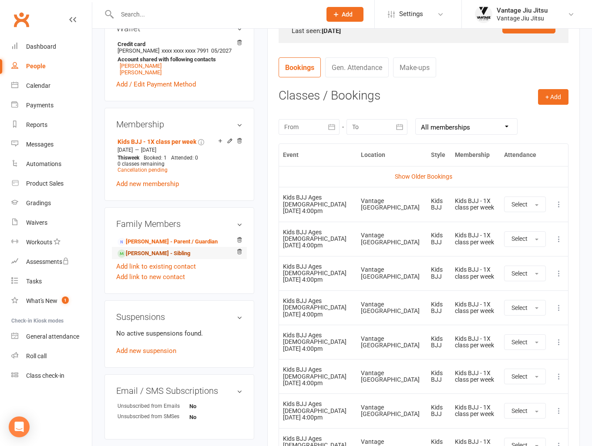
click at [163, 258] on link "Lawrence Cousins - Sibling" at bounding box center [153, 253] width 73 height 9
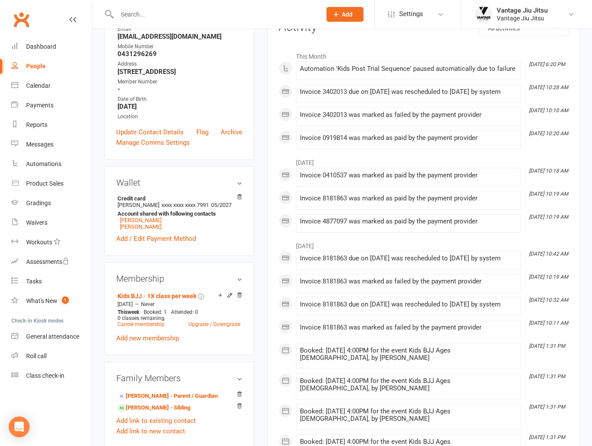
scroll to position [131, 0]
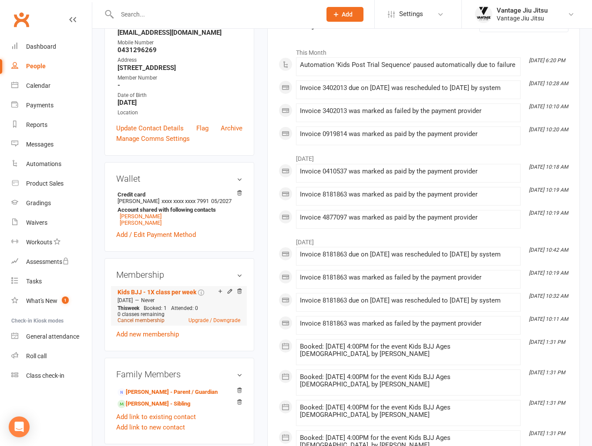
click at [150, 323] on link "Cancel membership" at bounding box center [140, 321] width 47 height 6
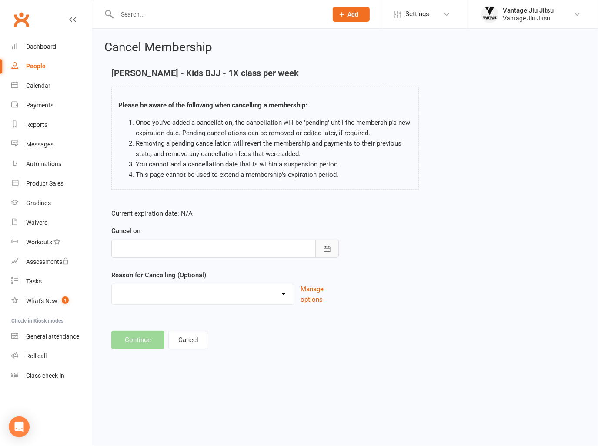
click at [331, 256] on button "button" at bounding box center [327, 249] width 23 height 18
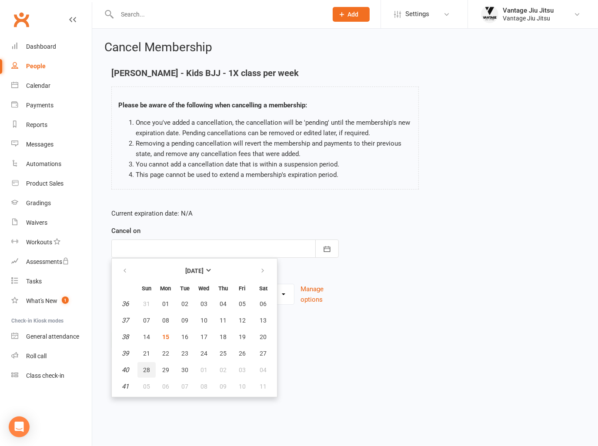
drag, startPoint x: 149, startPoint y: 373, endPoint x: 153, endPoint y: 302, distance: 71.1
click at [148, 373] on button "28" at bounding box center [147, 370] width 18 height 16
type input "28 Sep 2025"
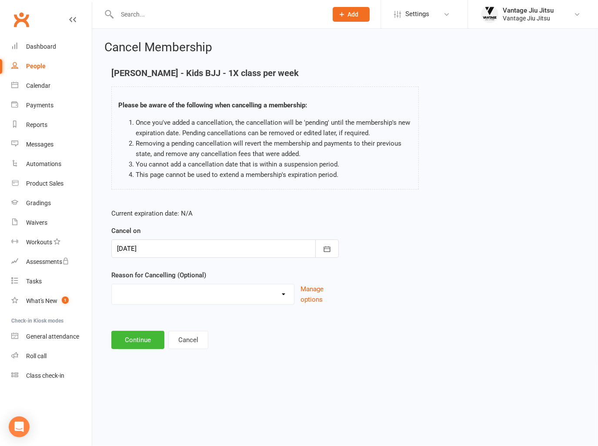
click at [157, 294] on select "Holiday Injury Moving/Moved Taking a break Other reason" at bounding box center [203, 293] width 182 height 17
select select "4"
click at [112, 285] on select "Holiday Injury Moving/Moved Taking a break Other reason" at bounding box center [203, 293] width 182 height 17
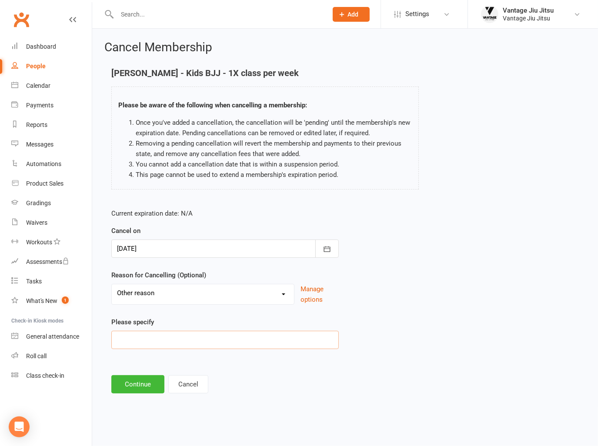
click at [162, 338] on input at bounding box center [225, 340] width 228 height 18
paste input "Never turned up. Cancelled on there behalf."
type input "Never turned up. Cancelled on there behalf."
click at [136, 382] on button "Continue" at bounding box center [137, 385] width 53 height 18
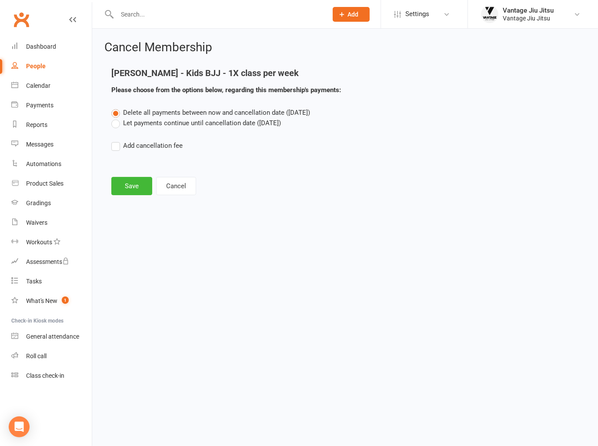
click at [117, 126] on label "Let payments continue until cancellation date (Sep 28, 2025)" at bounding box center [196, 123] width 170 height 10
click at [117, 118] on input "Let payments continue until cancellation date (Sep 28, 2025)" at bounding box center [114, 118] width 6 height 0
click at [131, 185] on button "Save" at bounding box center [131, 186] width 41 height 18
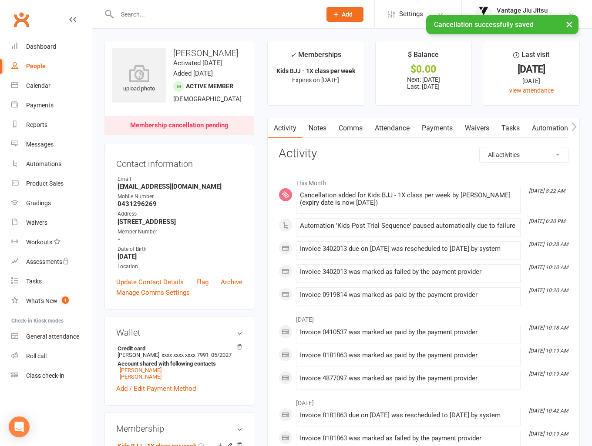
click at [399, 131] on link "Attendance" at bounding box center [392, 128] width 47 height 20
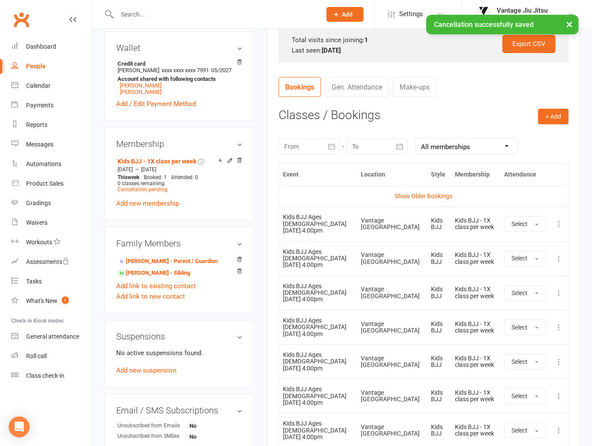
scroll to position [305, 0]
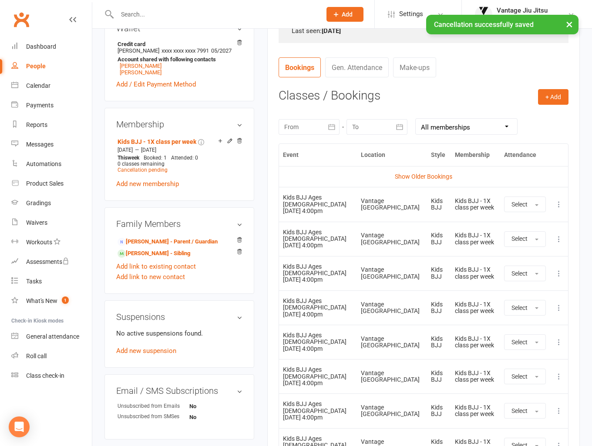
click at [558, 278] on icon at bounding box center [558, 273] width 9 height 9
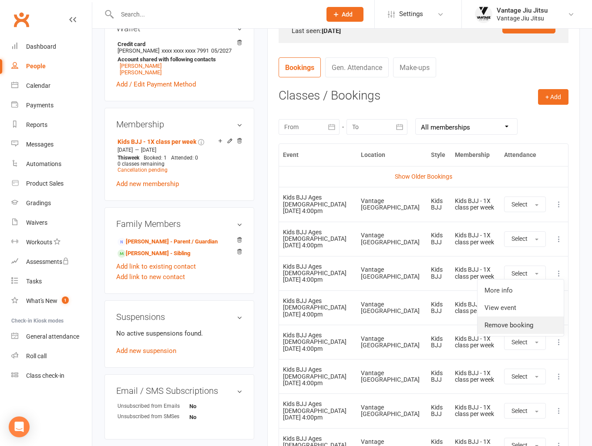
click at [517, 334] on link "Remove booking" at bounding box center [520, 325] width 86 height 17
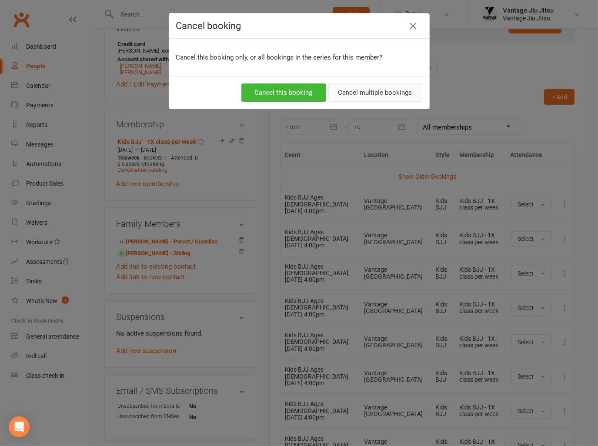
click at [361, 98] on button "Cancel multiple bookings" at bounding box center [376, 93] width 94 height 18
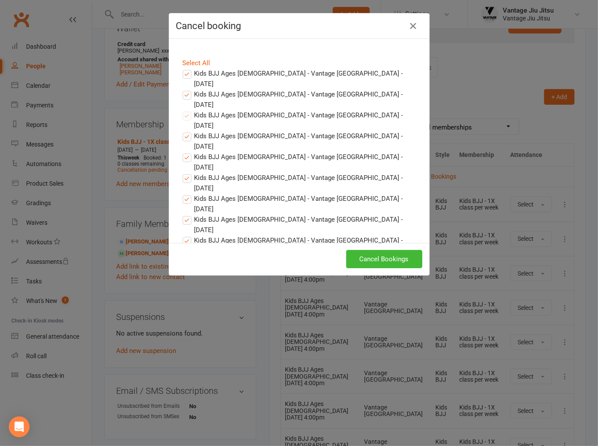
click at [183, 74] on label "Kids BJJ Ages 4 - 9 - Vantage Bondi Junction - Sep 18, 2025" at bounding box center [299, 78] width 233 height 21
click at [182, 68] on input "Kids BJJ Ages 4 - 9 - Vantage Bondi Junction - Sep 18, 2025" at bounding box center [179, 68] width 6 height 0
click at [183, 89] on label "Kids BJJ Ages 4 - 9 - Vantage Bondi Junction - Sep 25, 2025" at bounding box center [299, 99] width 233 height 21
click at [182, 89] on input "Kids BJJ Ages 4 - 9 - Vantage Bondi Junction - Sep 25, 2025" at bounding box center [179, 89] width 6 height 0
click at [393, 256] on button "Cancel Bookings" at bounding box center [384, 259] width 76 height 18
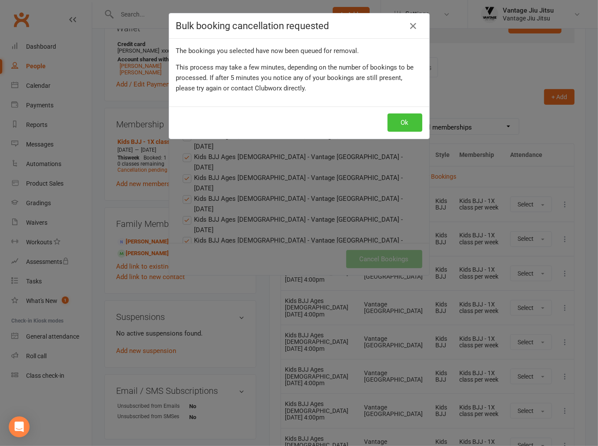
click at [397, 126] on button "Ok" at bounding box center [405, 123] width 35 height 18
